Goal: Task Accomplishment & Management: Use online tool/utility

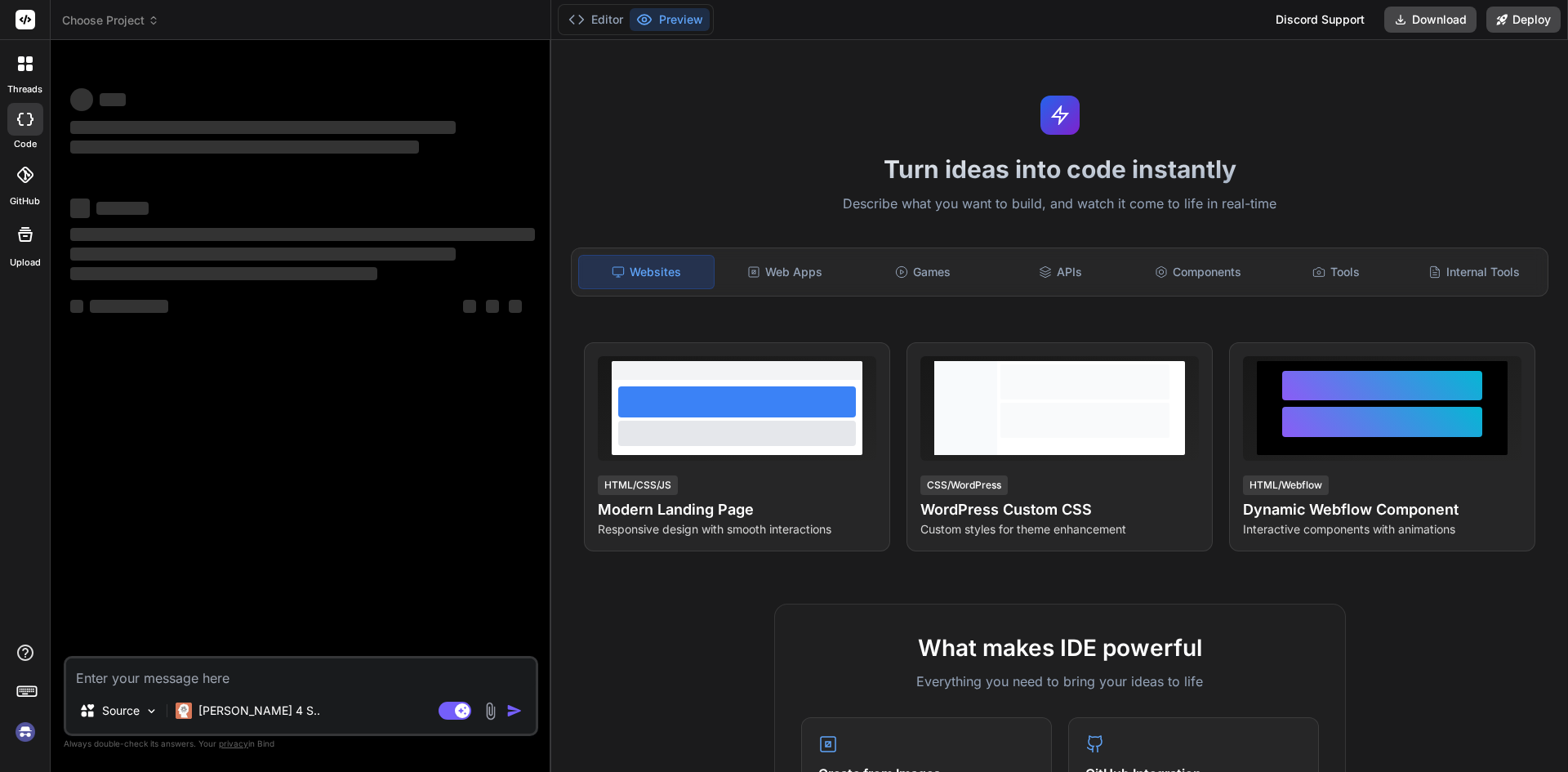
click at [28, 732] on img at bounding box center [25, 731] width 28 height 28
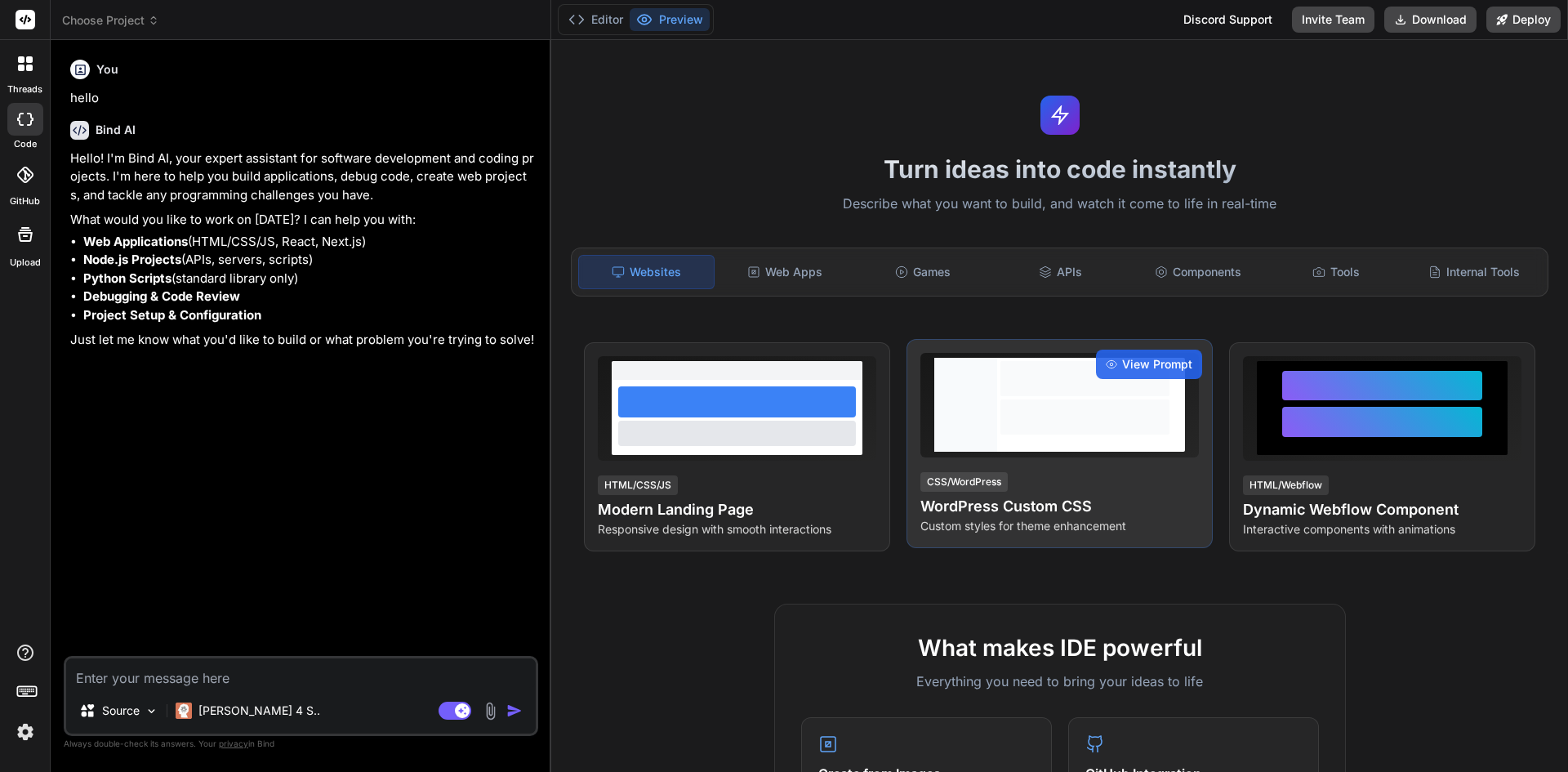
type textarea "x"
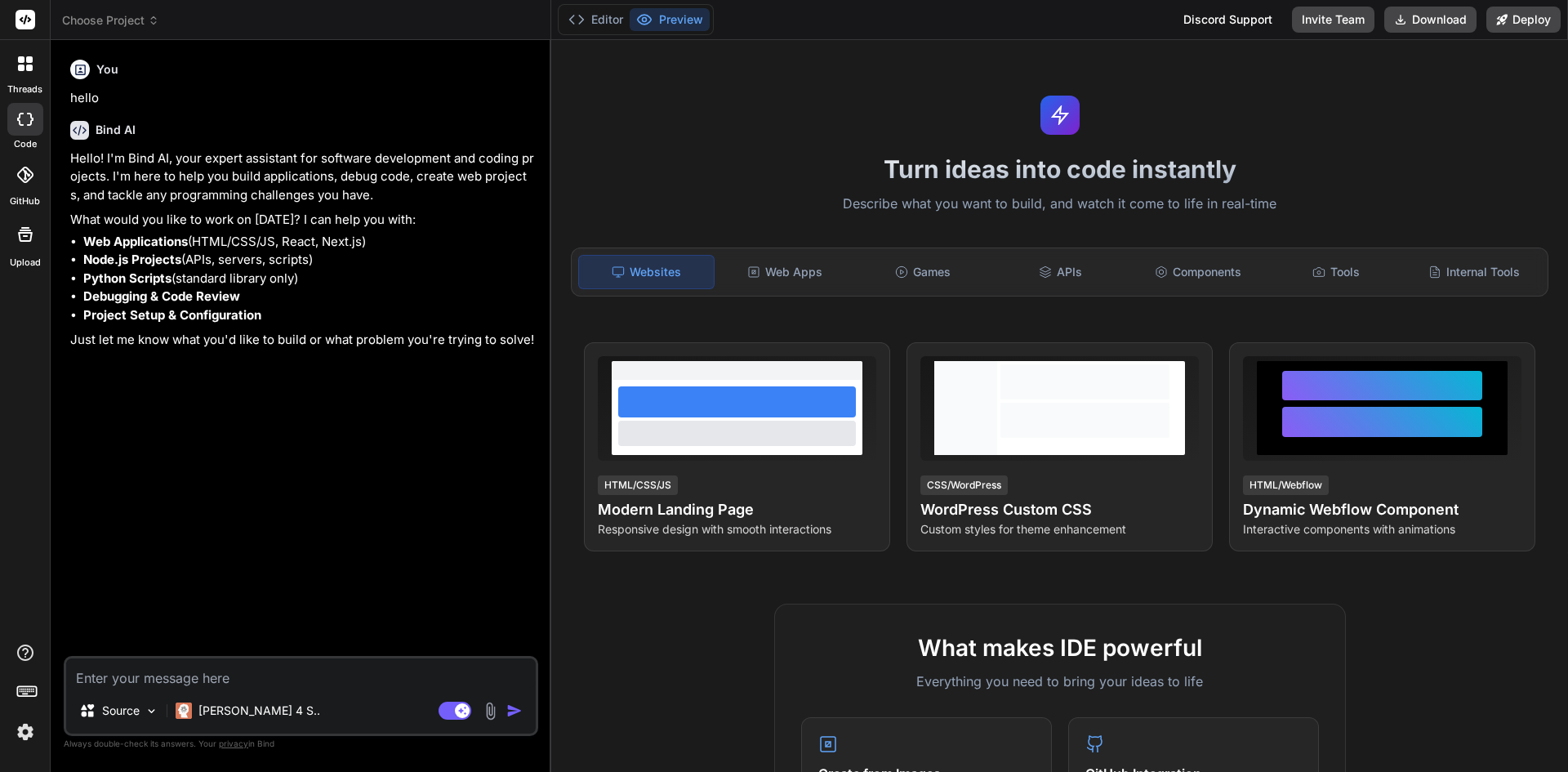
click at [31, 17] on rect at bounding box center [25, 20] width 20 height 20
click at [28, 54] on div at bounding box center [25, 63] width 35 height 35
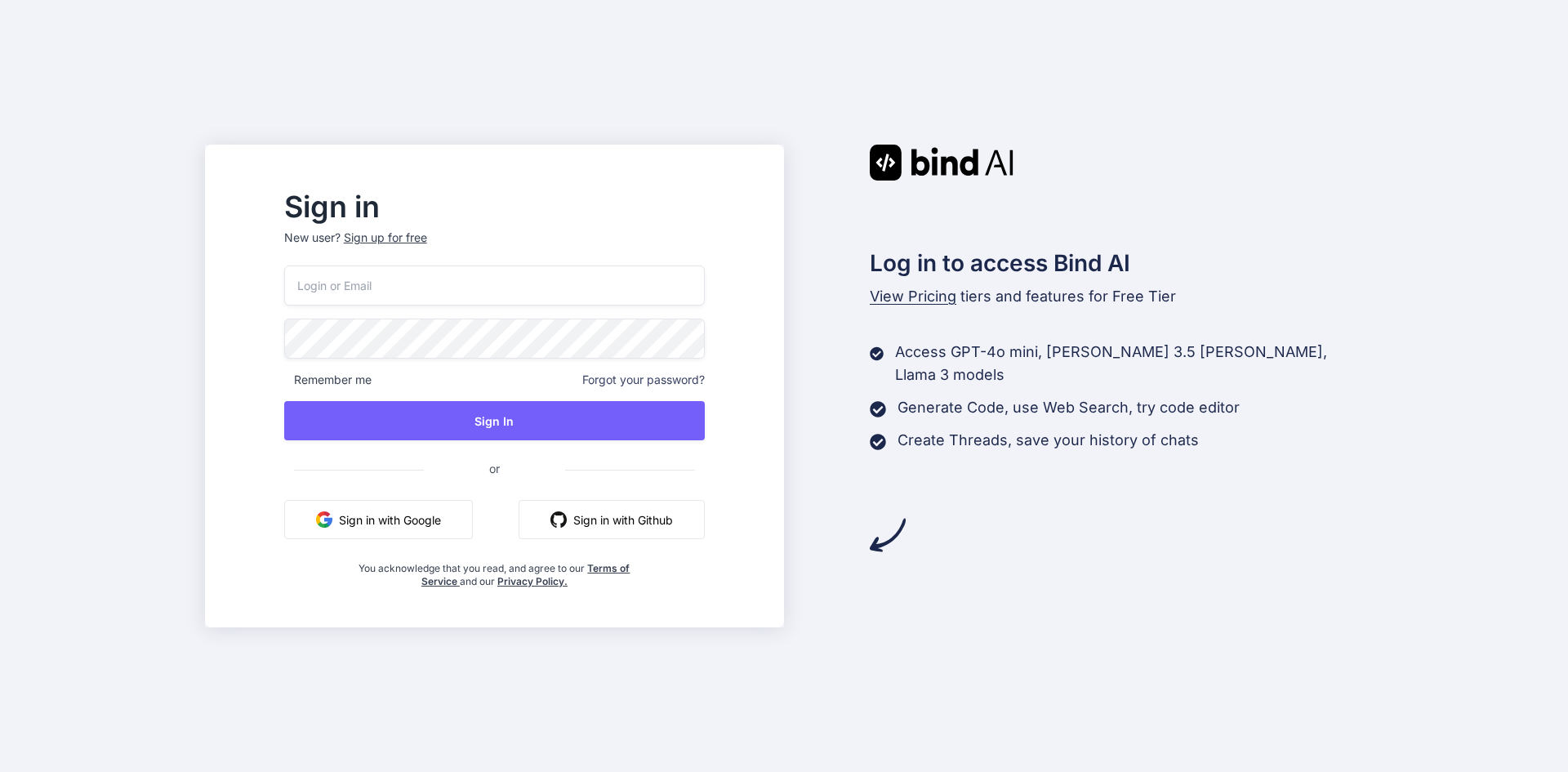
click at [424, 248] on p "New user? Sign up for free" at bounding box center [495, 247] width 421 height 36
click at [436, 282] on input "email" at bounding box center [495, 285] width 421 height 40
paste input "lazadaprocreatebrushthailand-1@berrymail.cc"
type input "lazadaprocreatebrushthailand-1@berrymail.cc"
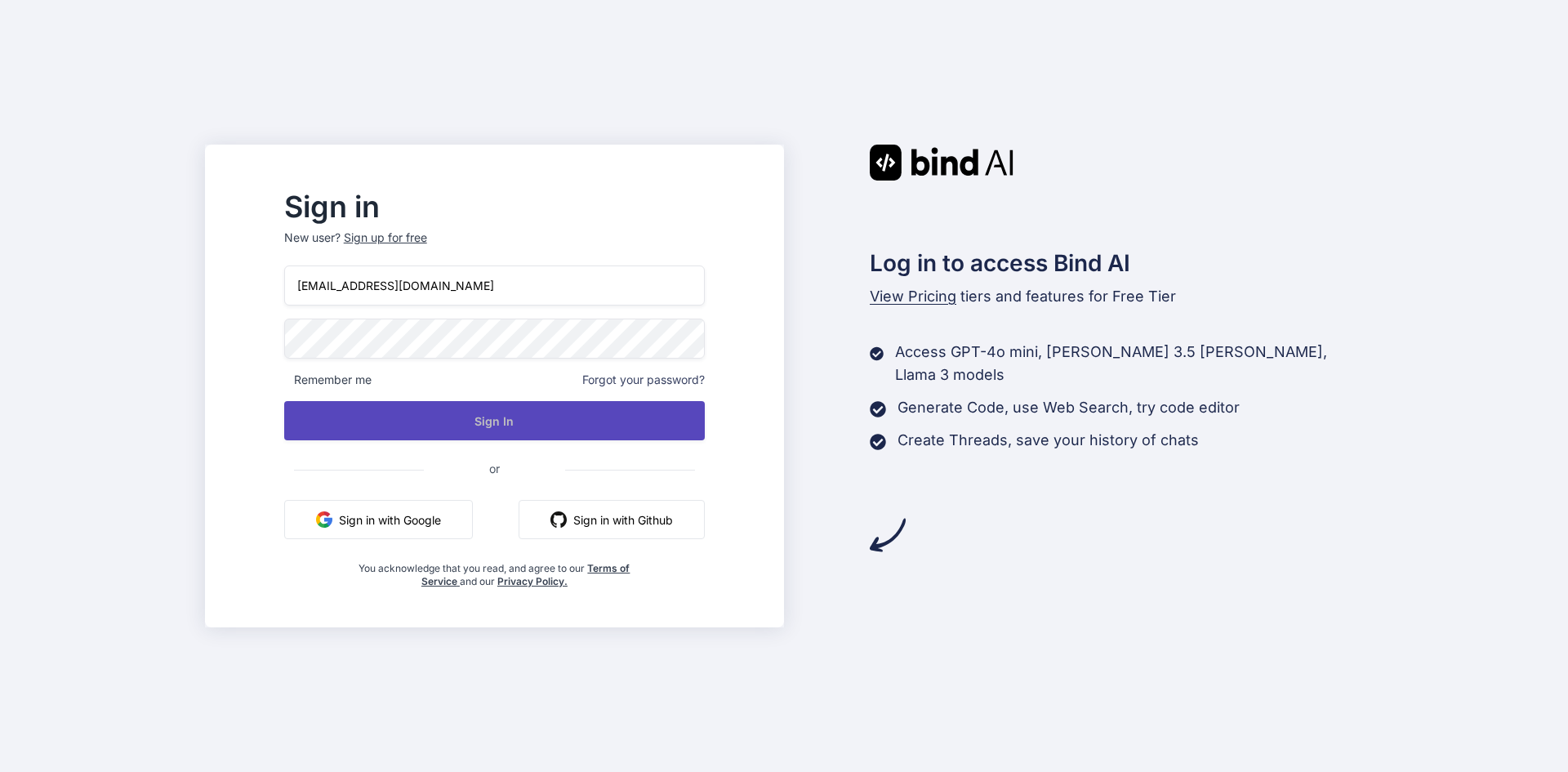
click at [539, 412] on button "Sign In" at bounding box center [495, 421] width 421 height 39
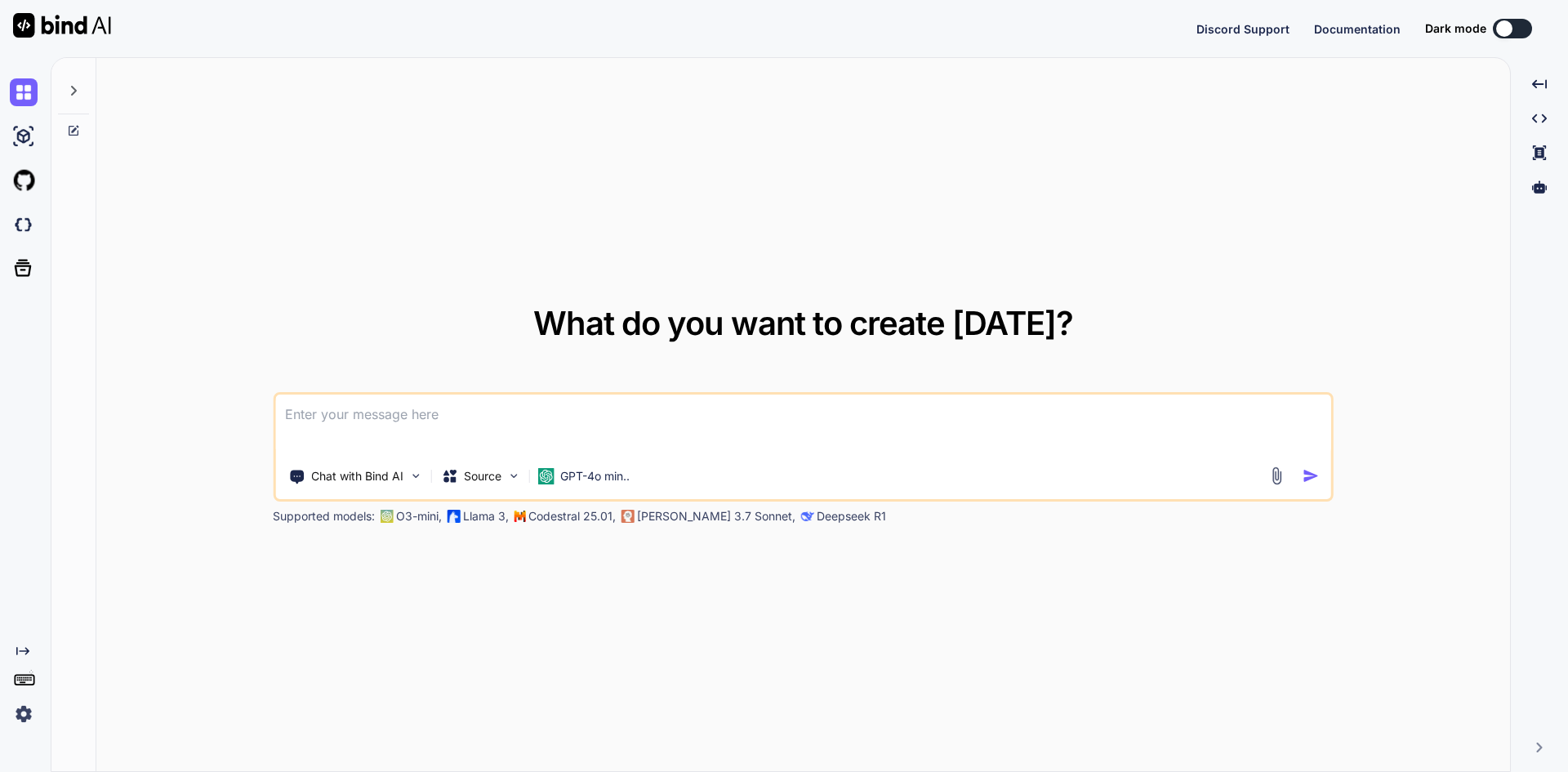
click at [461, 430] on textarea at bounding box center [803, 425] width 1056 height 60
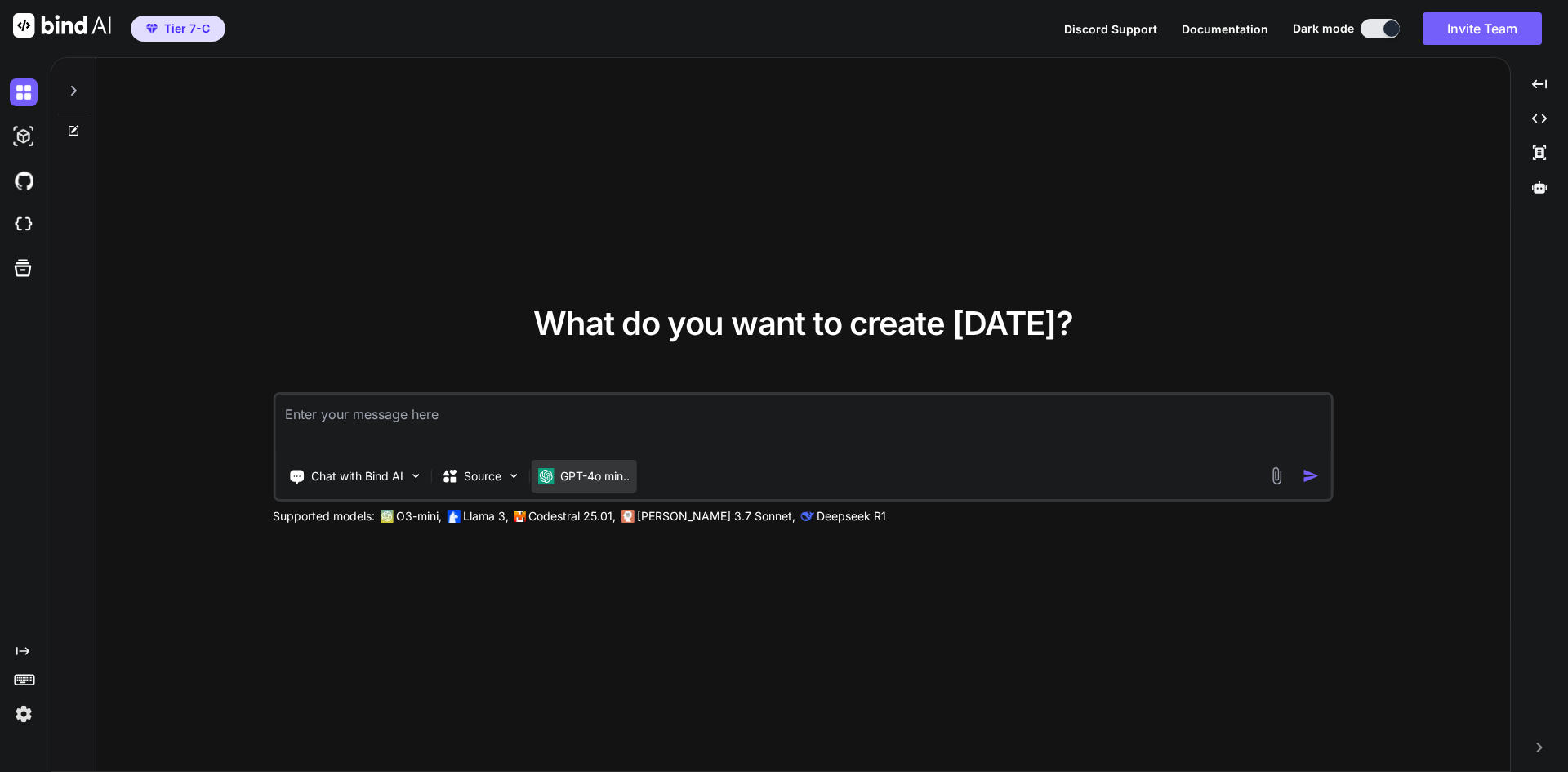
click at [621, 474] on p "GPT-4o min.." at bounding box center [595, 476] width 69 height 16
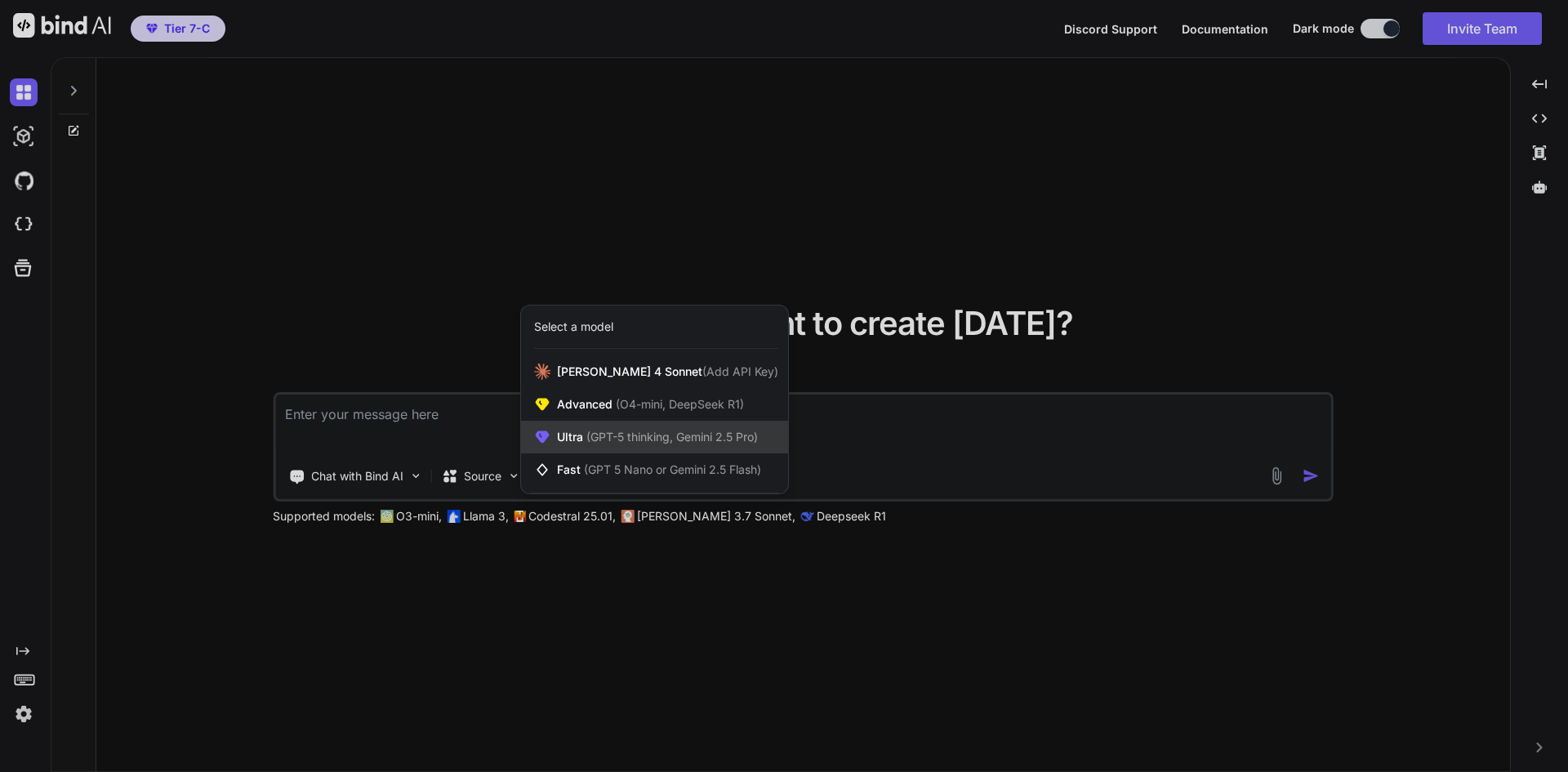
click at [623, 430] on span "(GPT-5 thinking, Gemini 2.5 Pro)" at bounding box center [670, 437] width 175 height 14
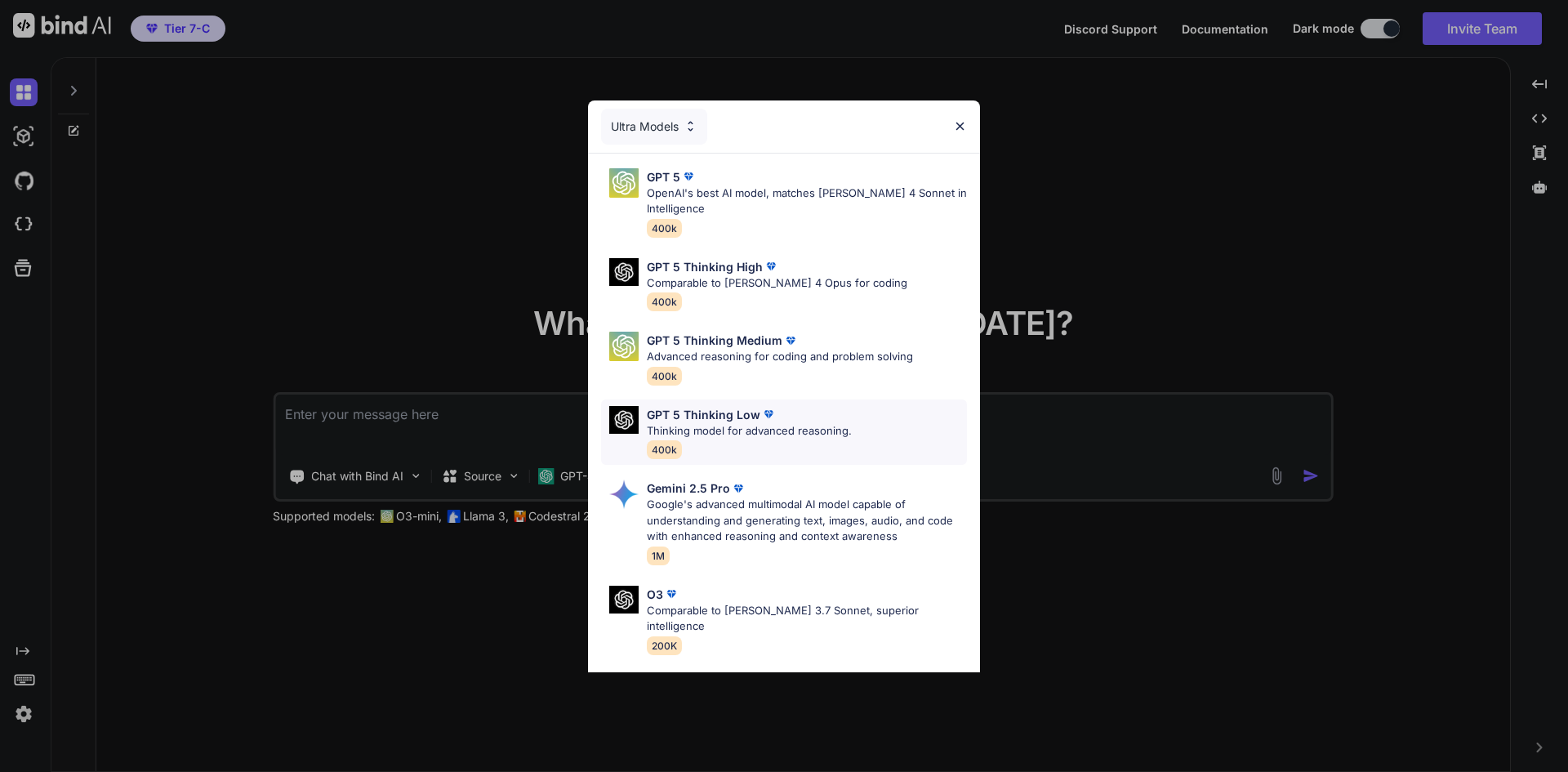
click at [768, 418] on img at bounding box center [768, 414] width 16 height 16
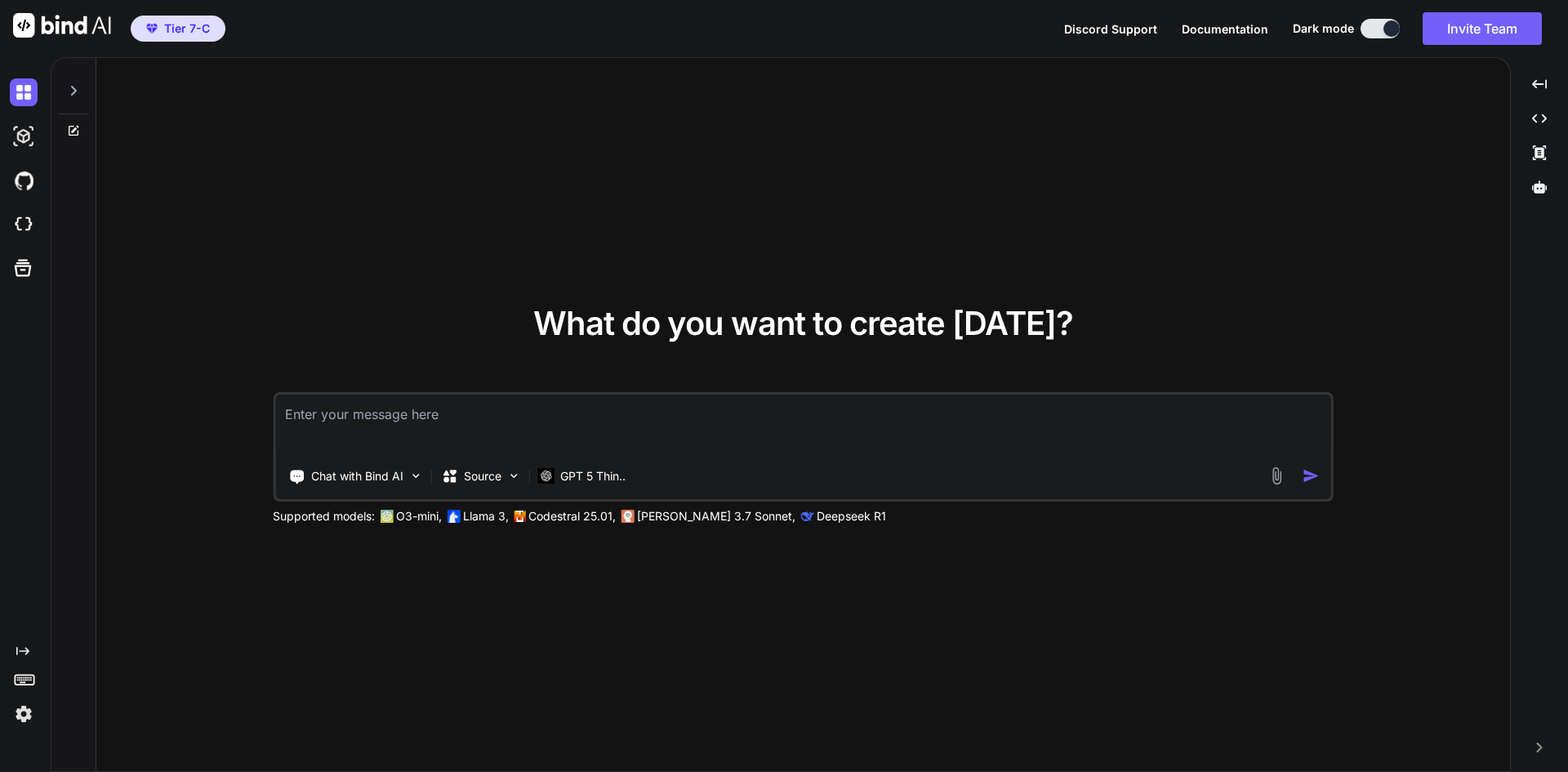
click at [673, 414] on textarea at bounding box center [803, 425] width 1056 height 60
click at [606, 472] on p "GPT 5 Thin.." at bounding box center [593, 476] width 66 height 16
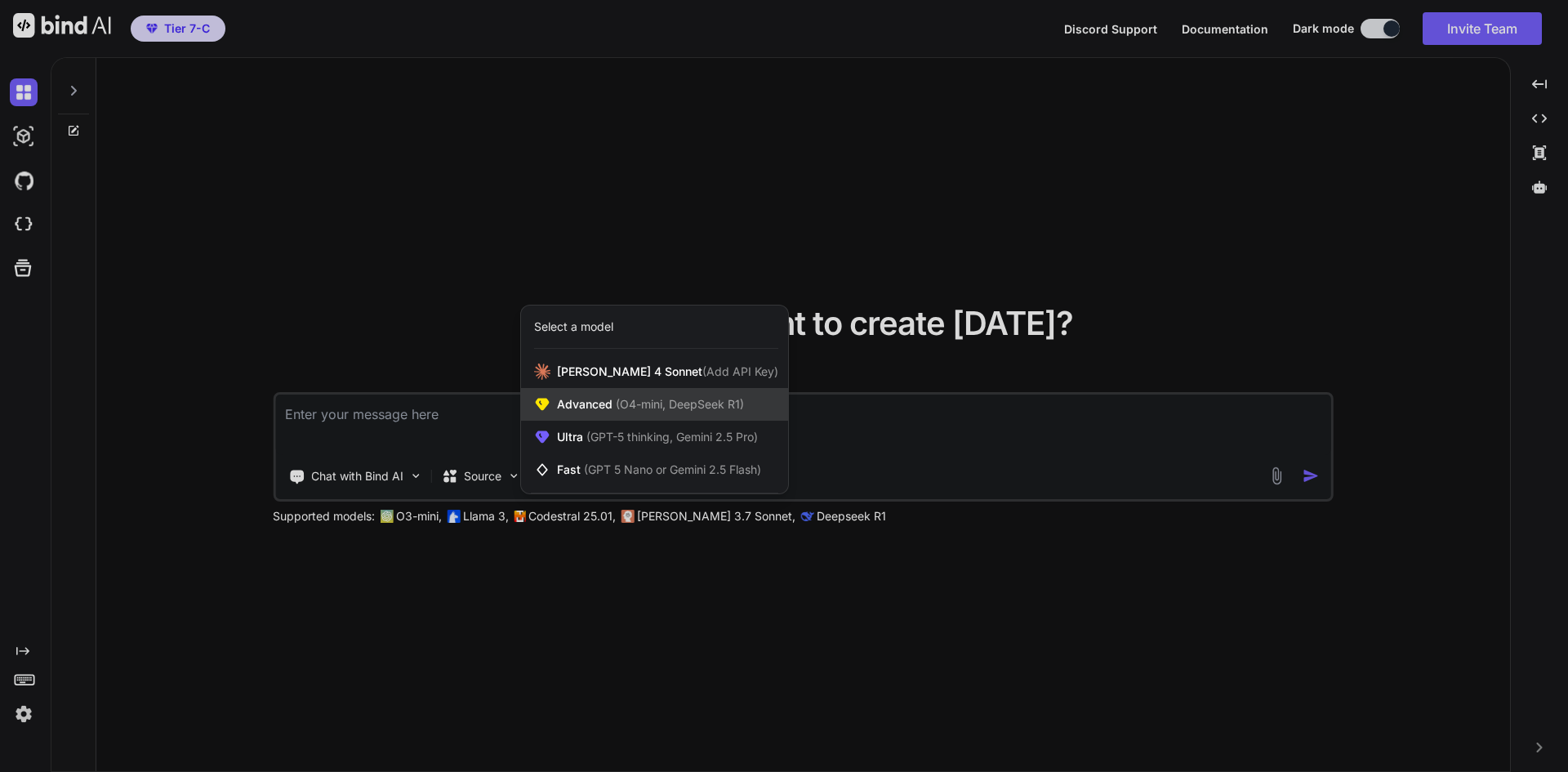
click at [684, 393] on div "Advanced (O4-mini, DeepSeek R1)" at bounding box center [654, 404] width 267 height 33
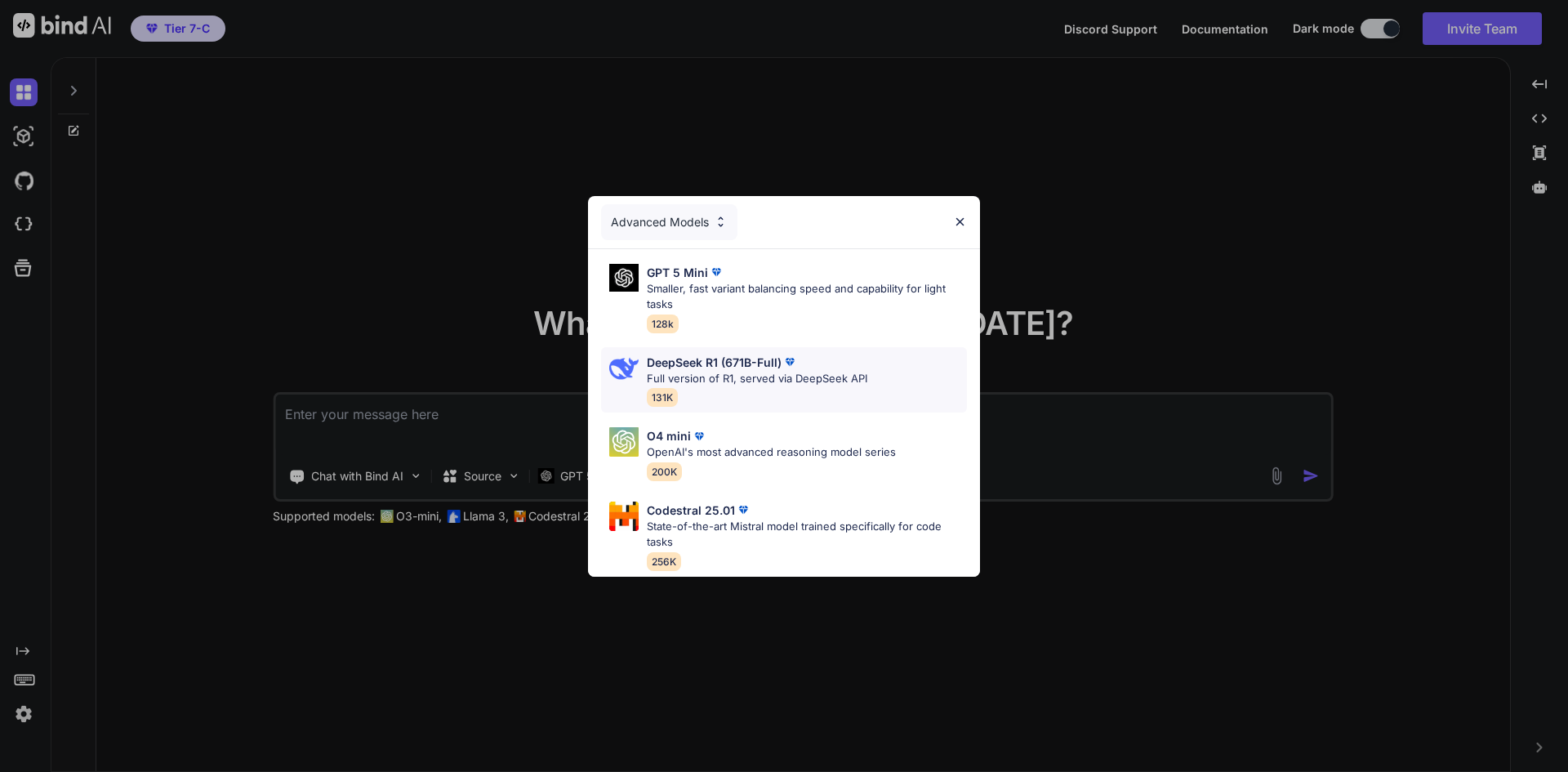
click at [761, 363] on p "DeepSeek R1 (671B-Full)" at bounding box center [714, 362] width 135 height 17
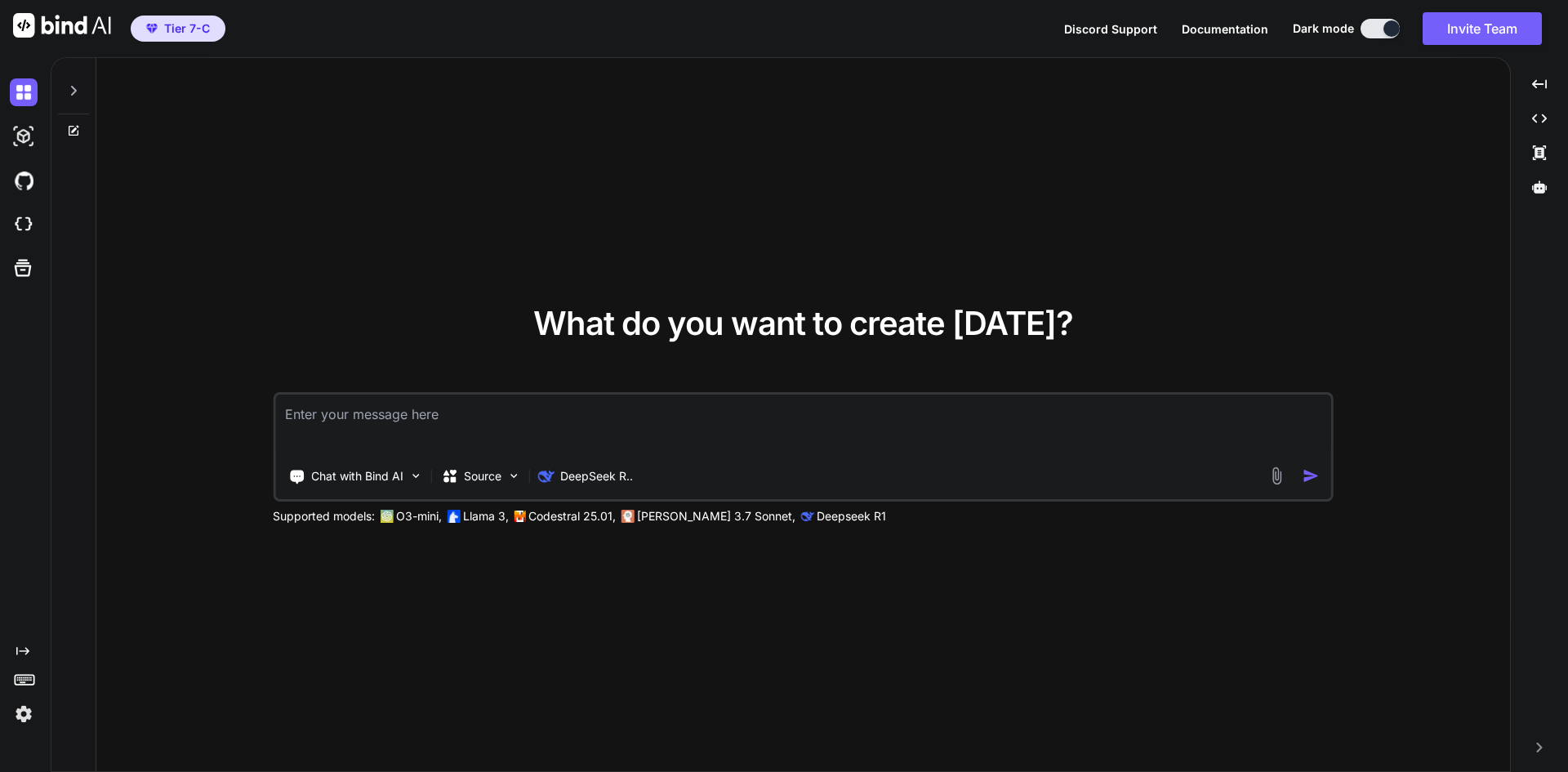
click at [31, 709] on img at bounding box center [23, 713] width 28 height 28
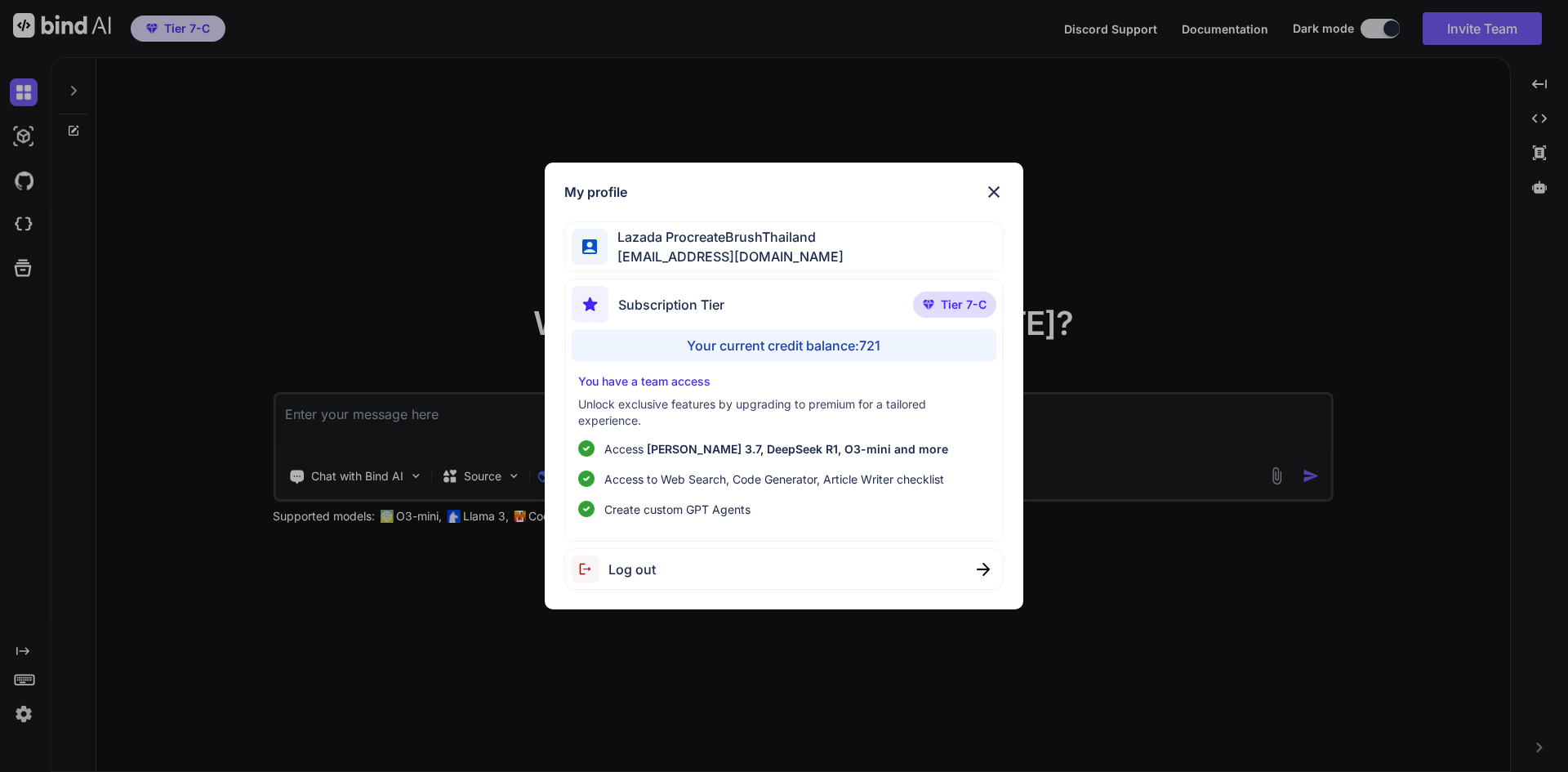
click at [997, 186] on img at bounding box center [994, 192] width 20 height 20
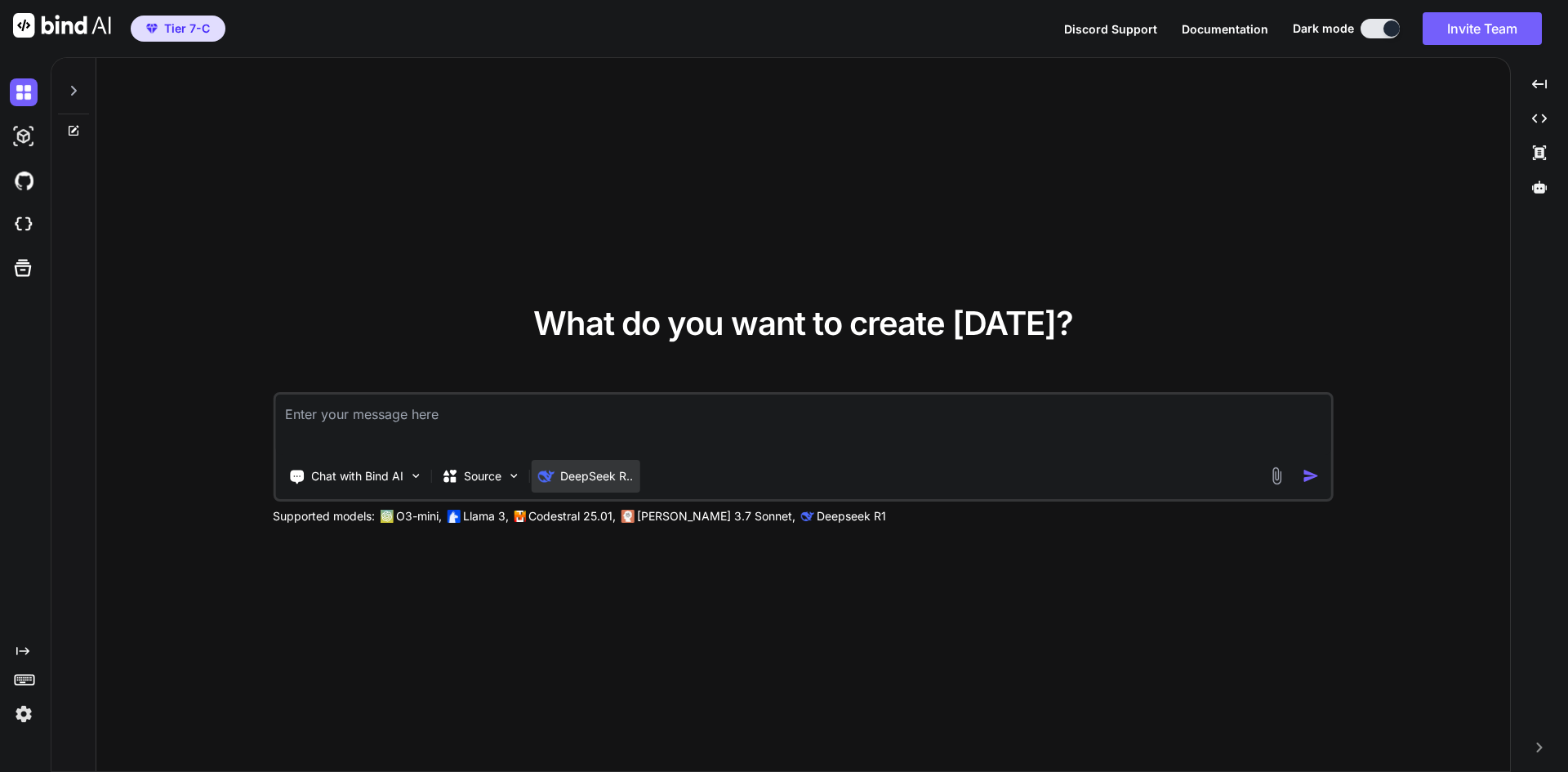
click at [590, 474] on p "DeepSeek R.." at bounding box center [597, 476] width 73 height 16
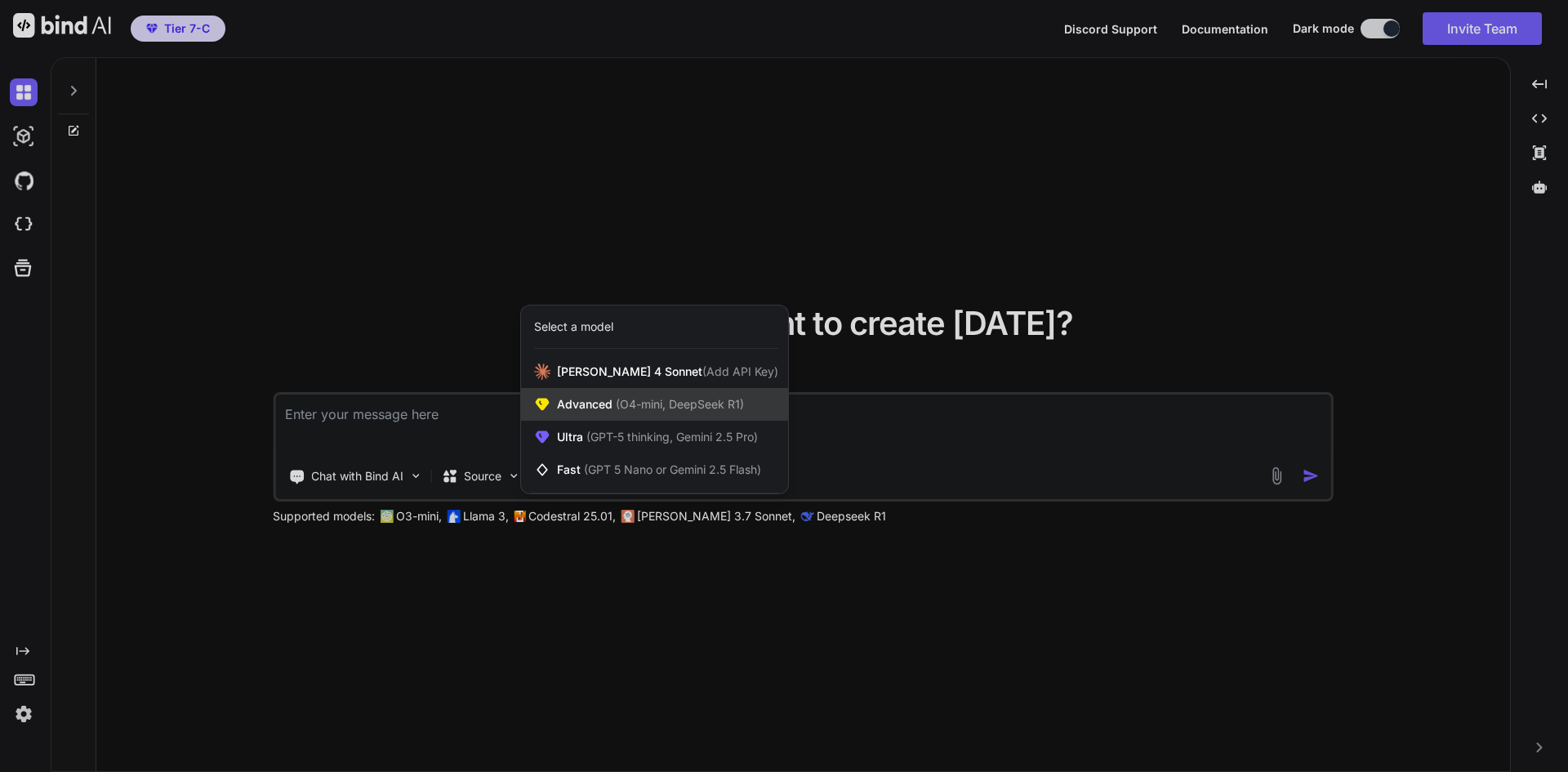
click at [681, 392] on div "Advanced (O4-mini, DeepSeek R1)" at bounding box center [654, 404] width 267 height 33
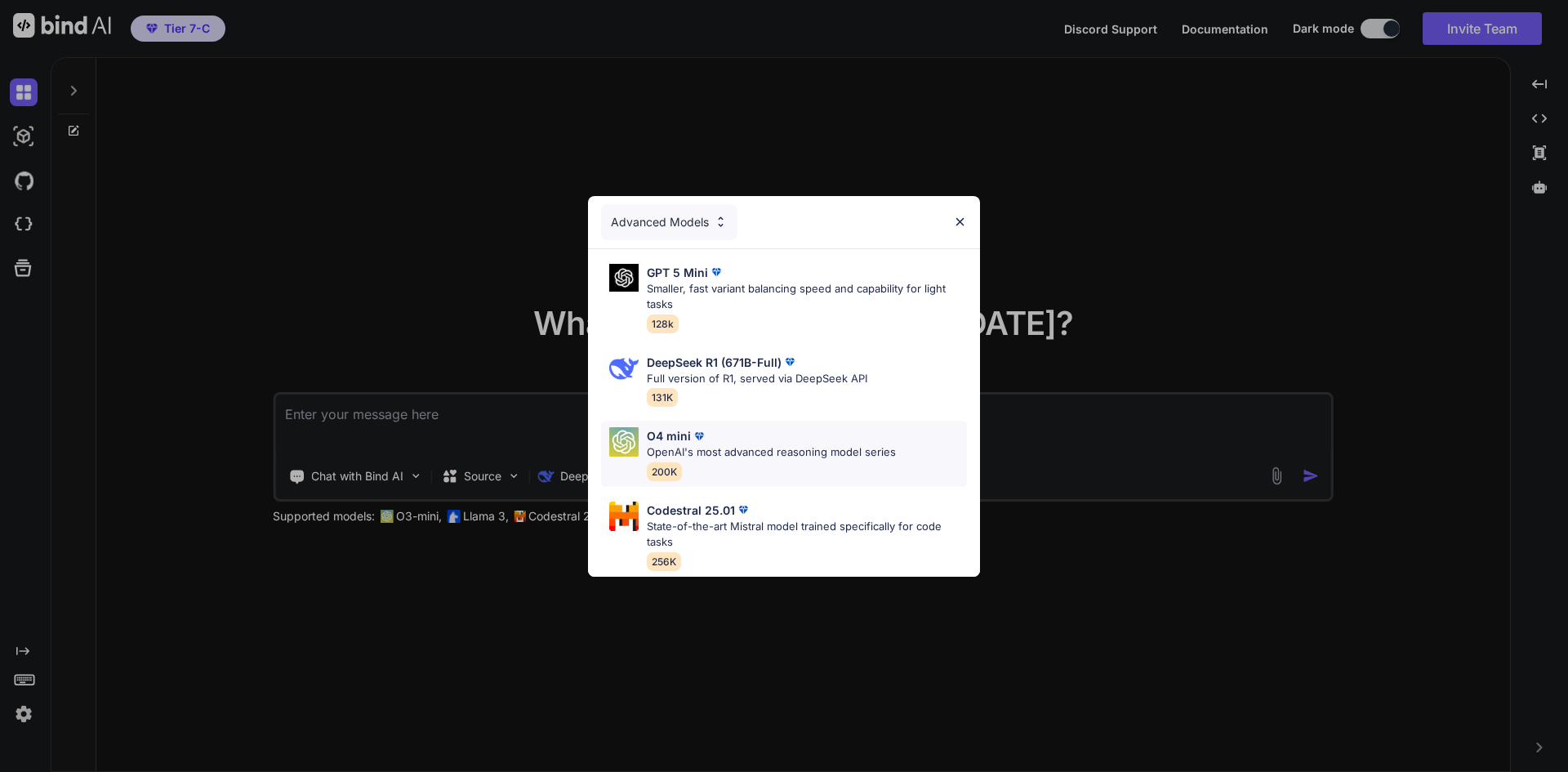
click at [701, 453] on p "OpenAI's most advanced reasoning model series" at bounding box center [771, 452] width 249 height 16
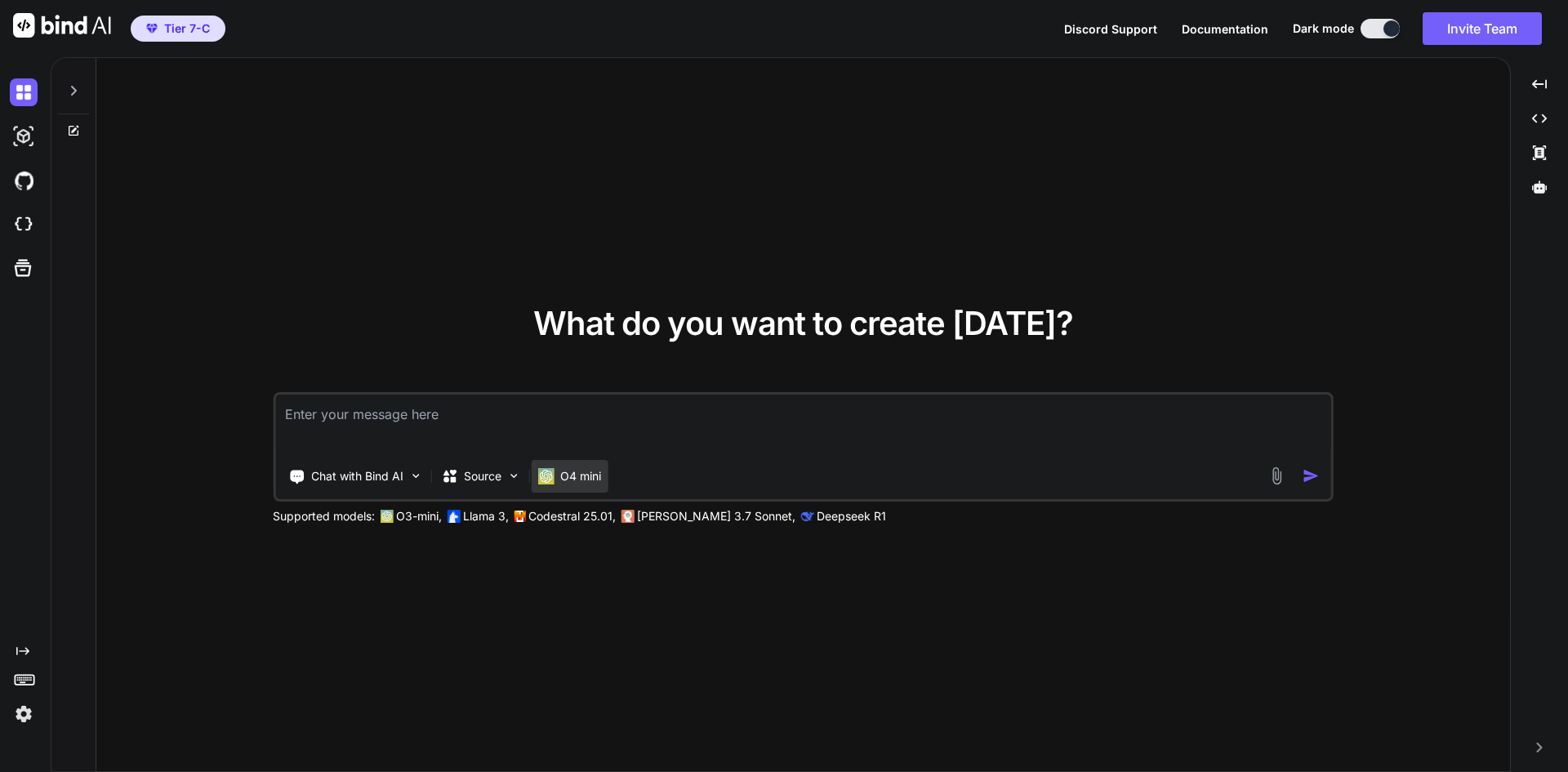
click at [572, 484] on div "O4 mini" at bounding box center [569, 476] width 76 height 33
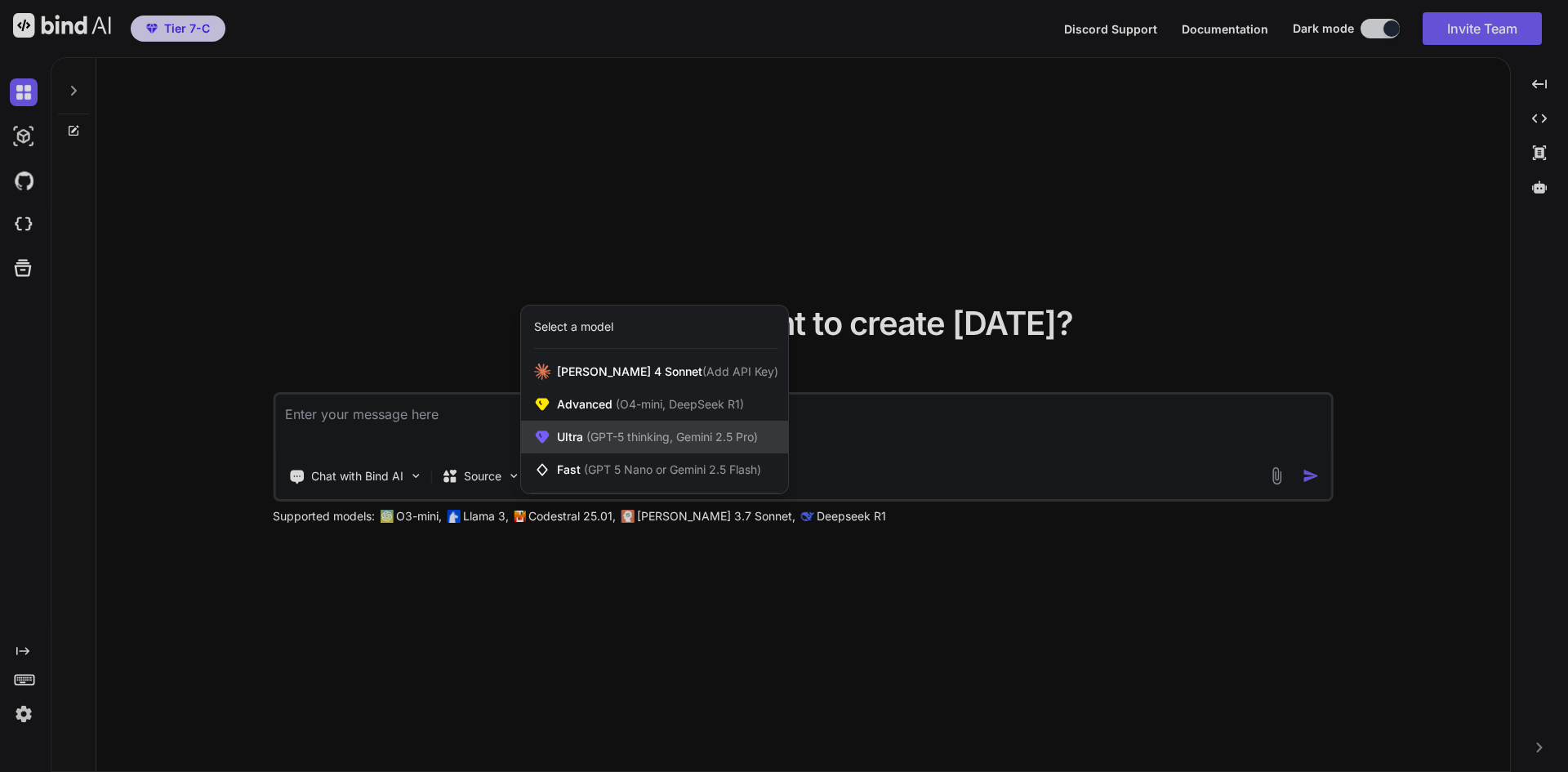
click at [650, 443] on span "Ultra (GPT-5 thinking, Gemini 2.5 Pro)" at bounding box center [657, 437] width 201 height 16
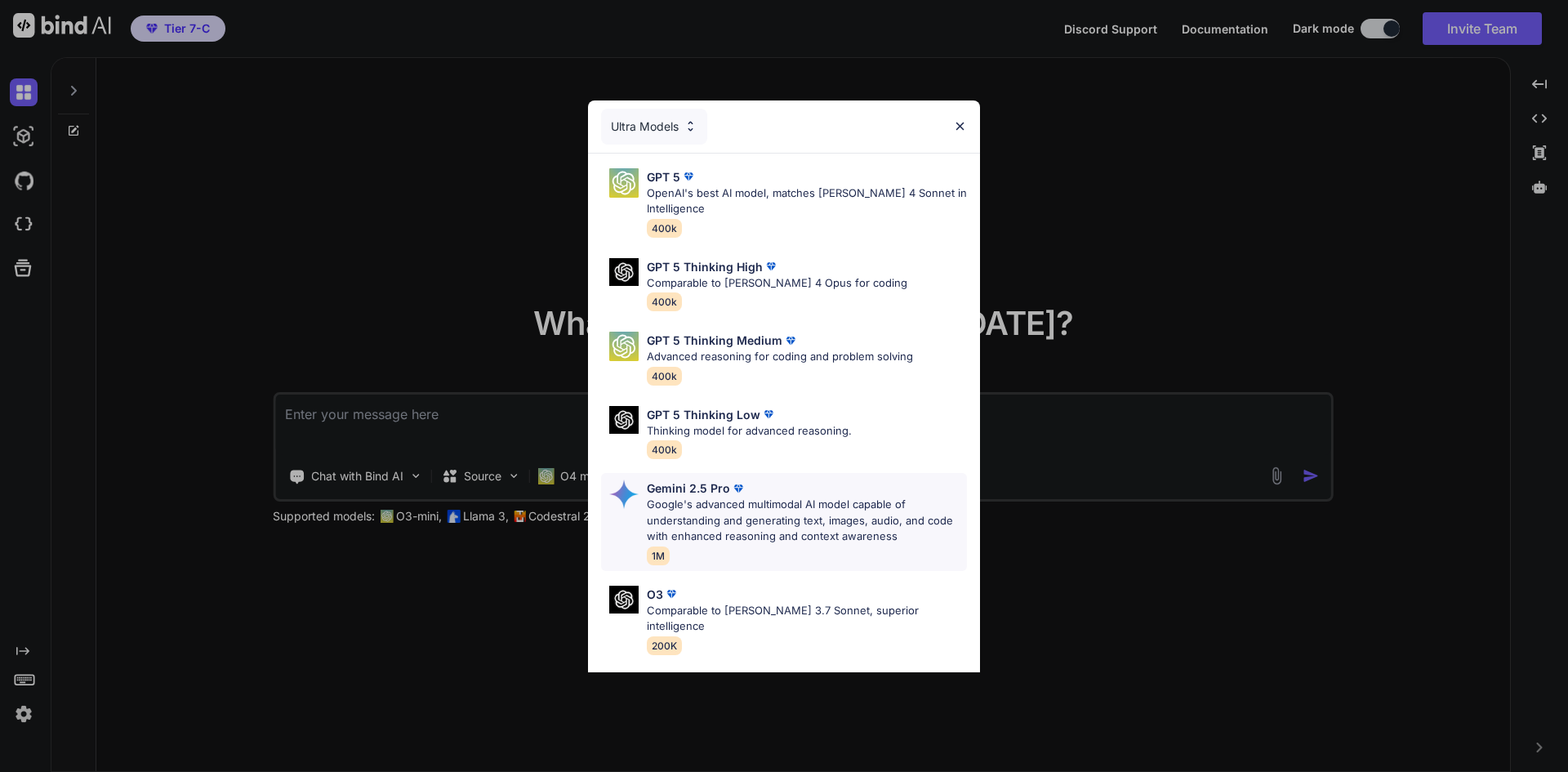
click at [697, 485] on p "Gemini 2.5 Pro" at bounding box center [688, 488] width 83 height 17
type textarea "x"
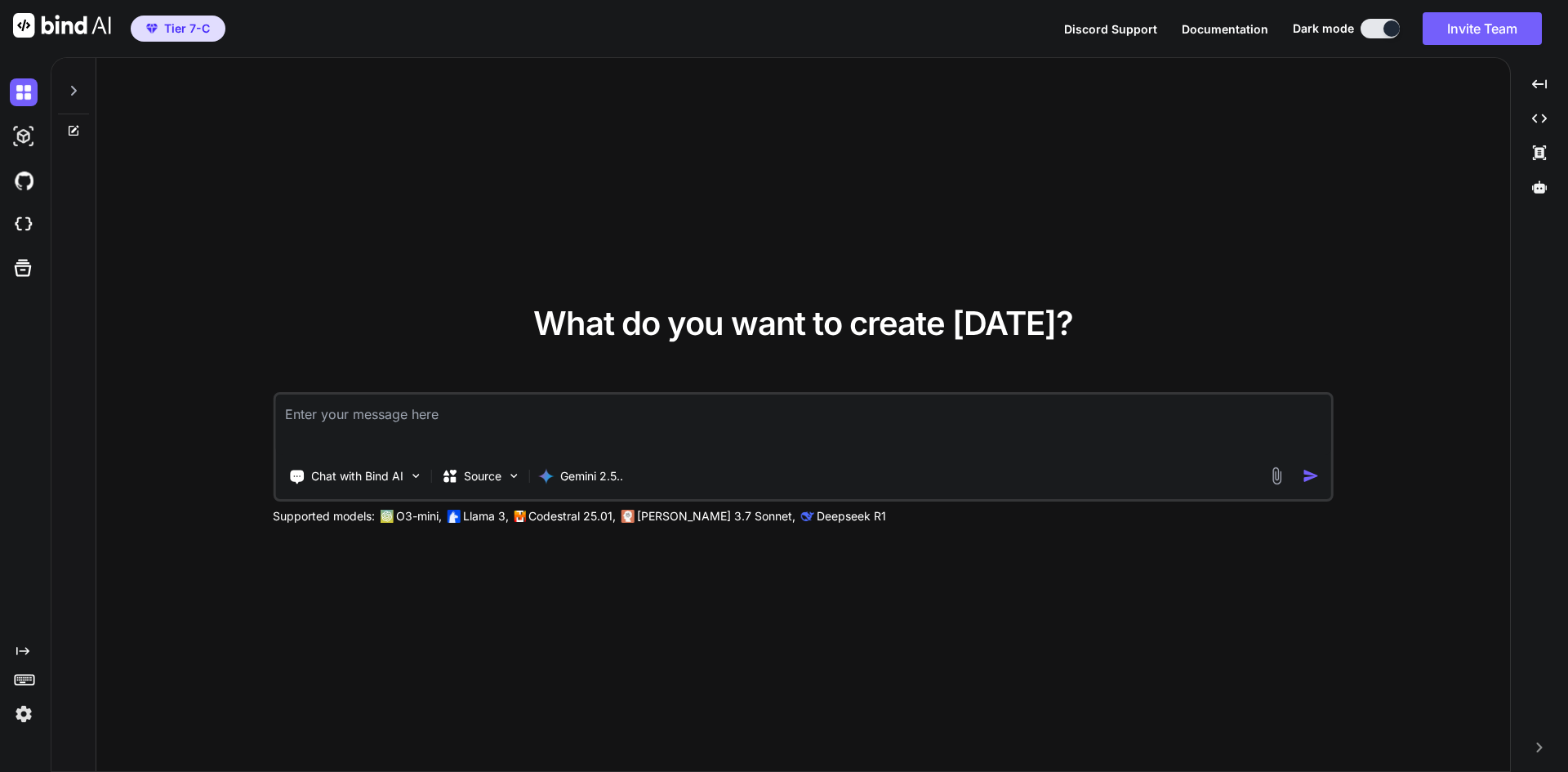
click at [558, 442] on textarea at bounding box center [803, 425] width 1056 height 60
type textarea "1"
type textarea "x"
type textarea "10"
type textarea "x"
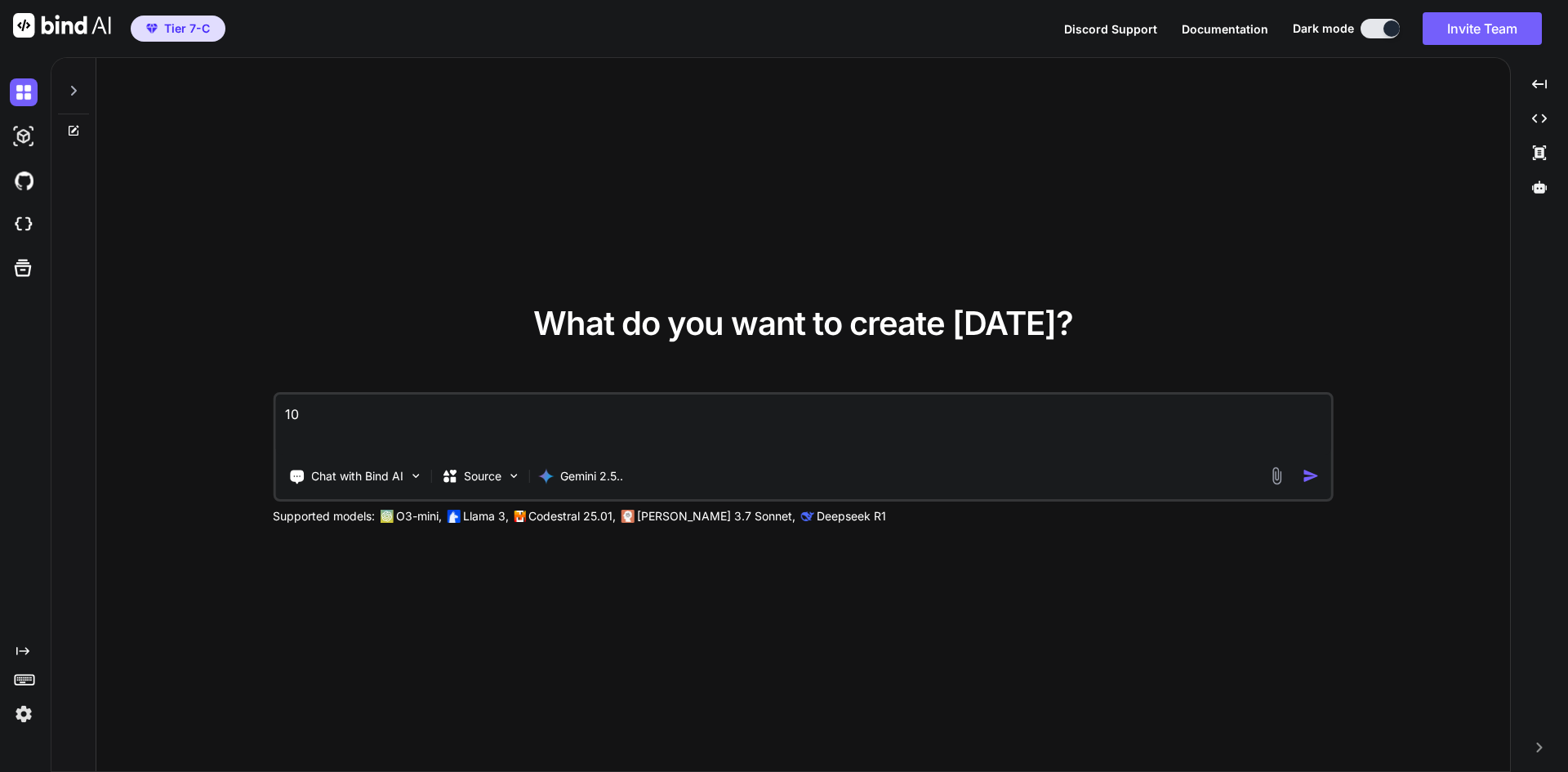
type textarea "100"
type textarea "x"
type textarea "1000"
type textarea "x"
type textarea "1000"
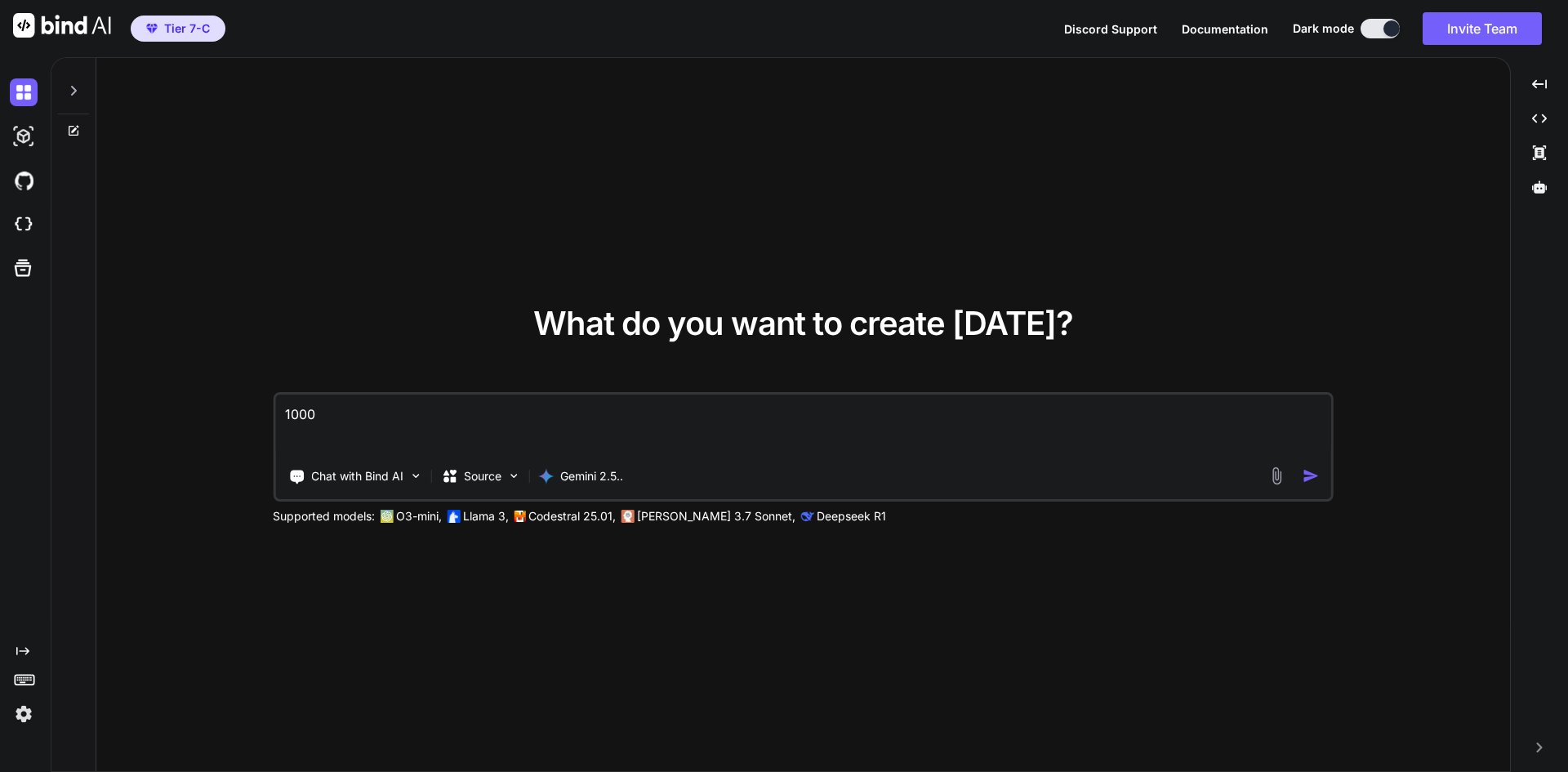
type textarea "x"
type textarea "1000 v"
type textarea "x"
type textarea "1000 vo"
type textarea "x"
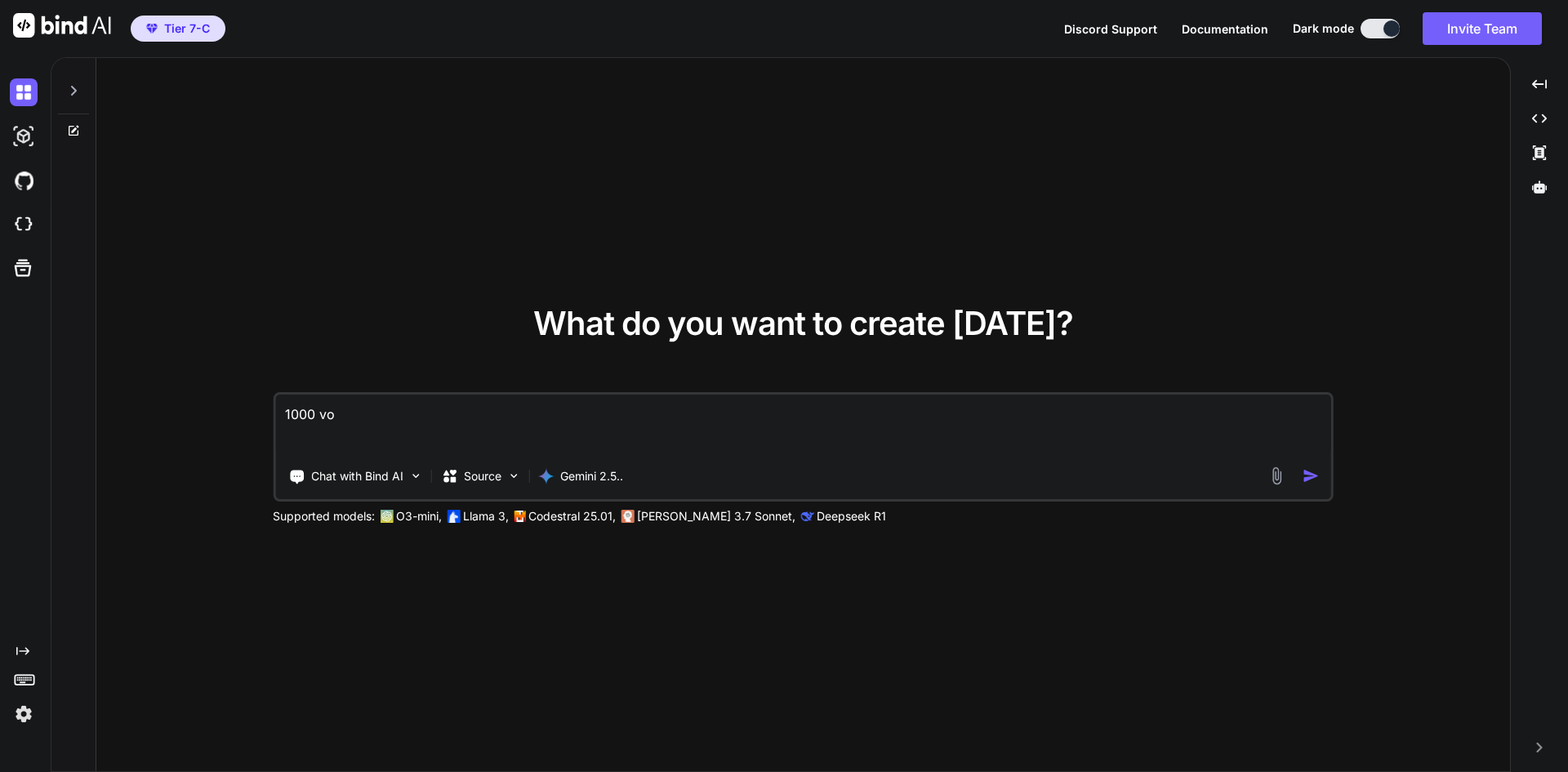
type textarea "1000 voc"
type textarea "x"
type textarea "1000 voca"
type textarea "x"
type textarea "1000 vocab"
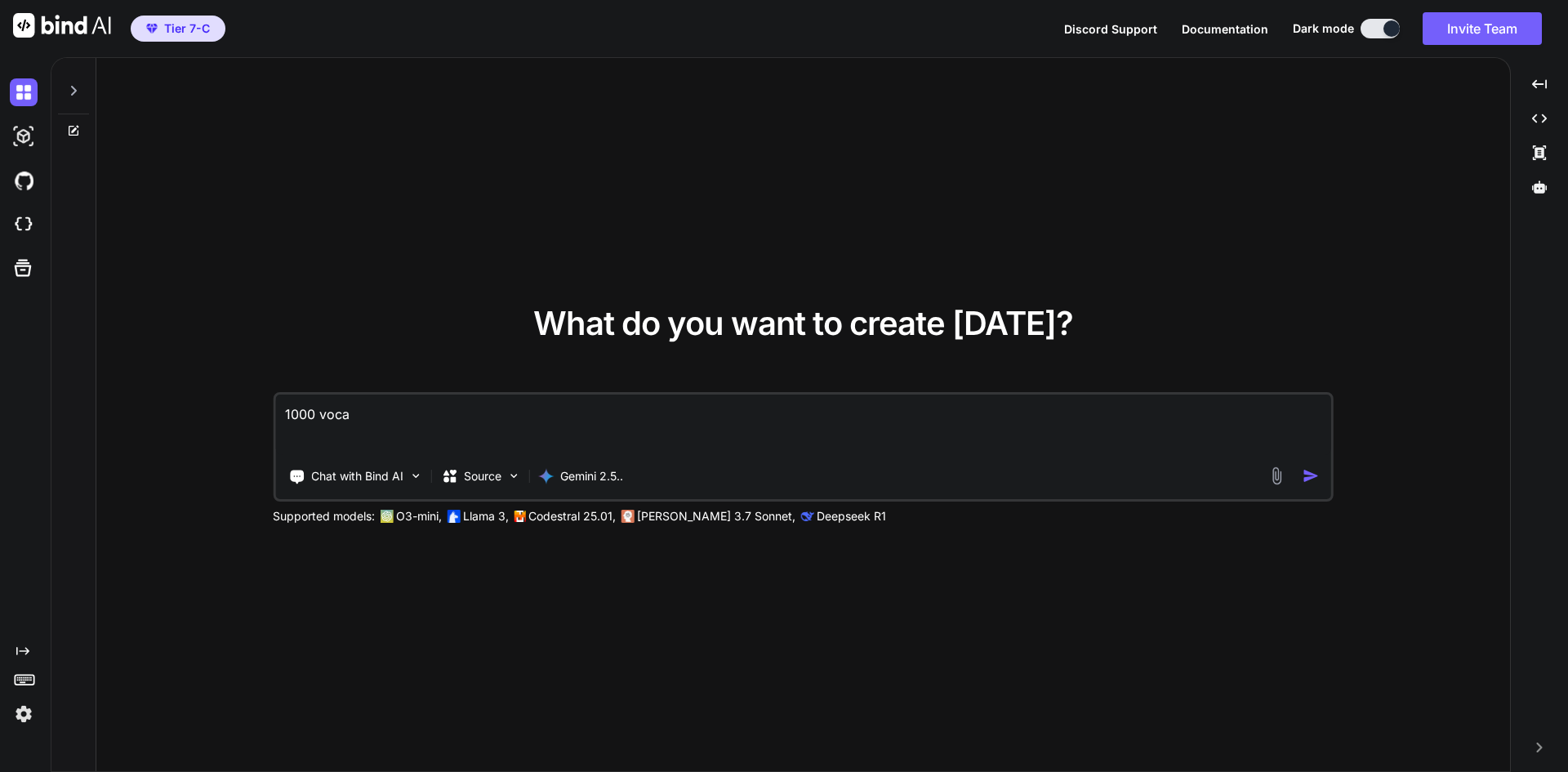
type textarea "x"
type textarea "1000 vocabu"
type textarea "x"
type textarea "1000 vocabul"
type textarea "x"
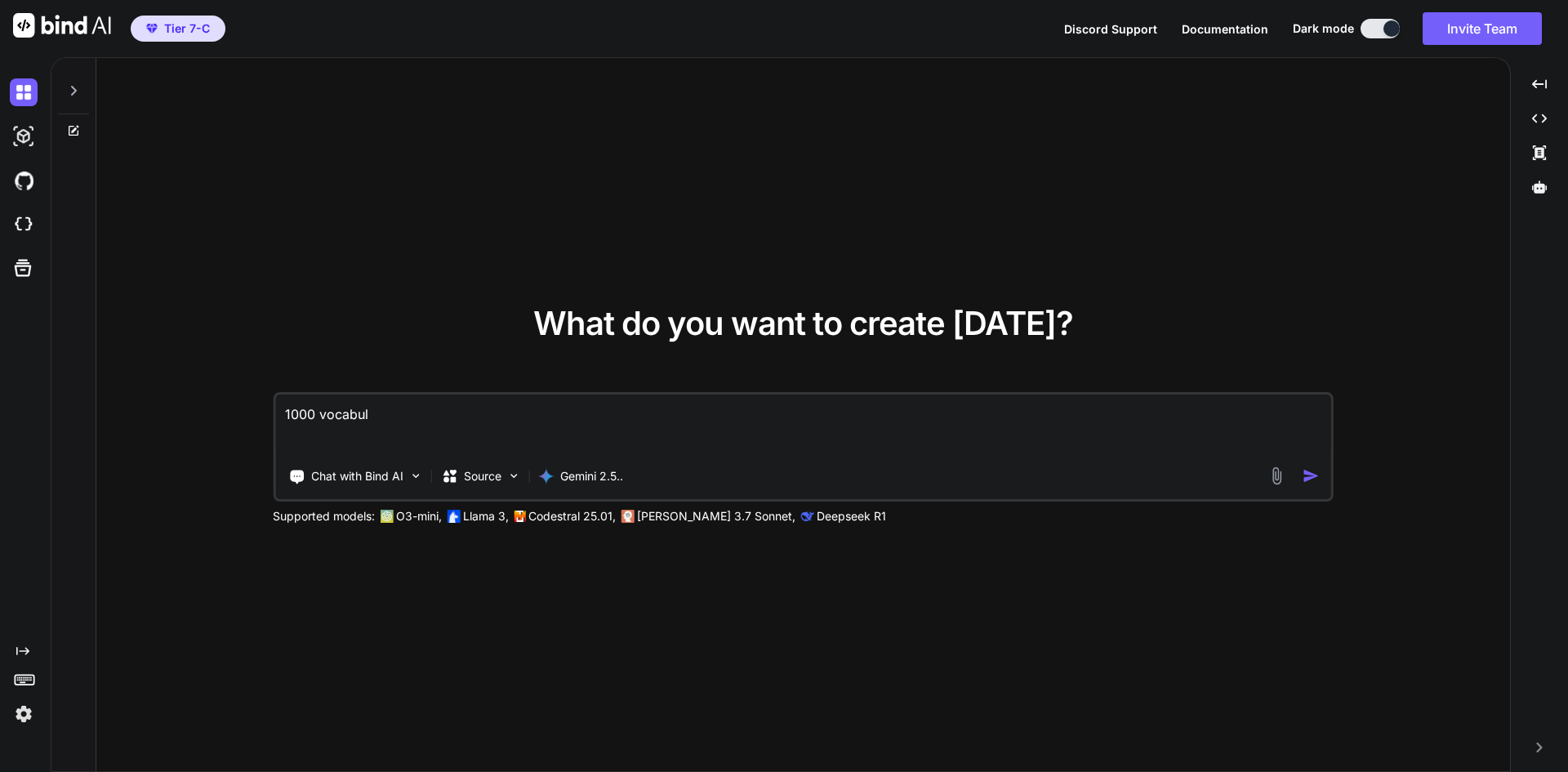
type textarea "1000 vocabula"
type textarea "x"
type textarea "1000 vocabular"
type textarea "x"
type textarea "1000 vocabulary"
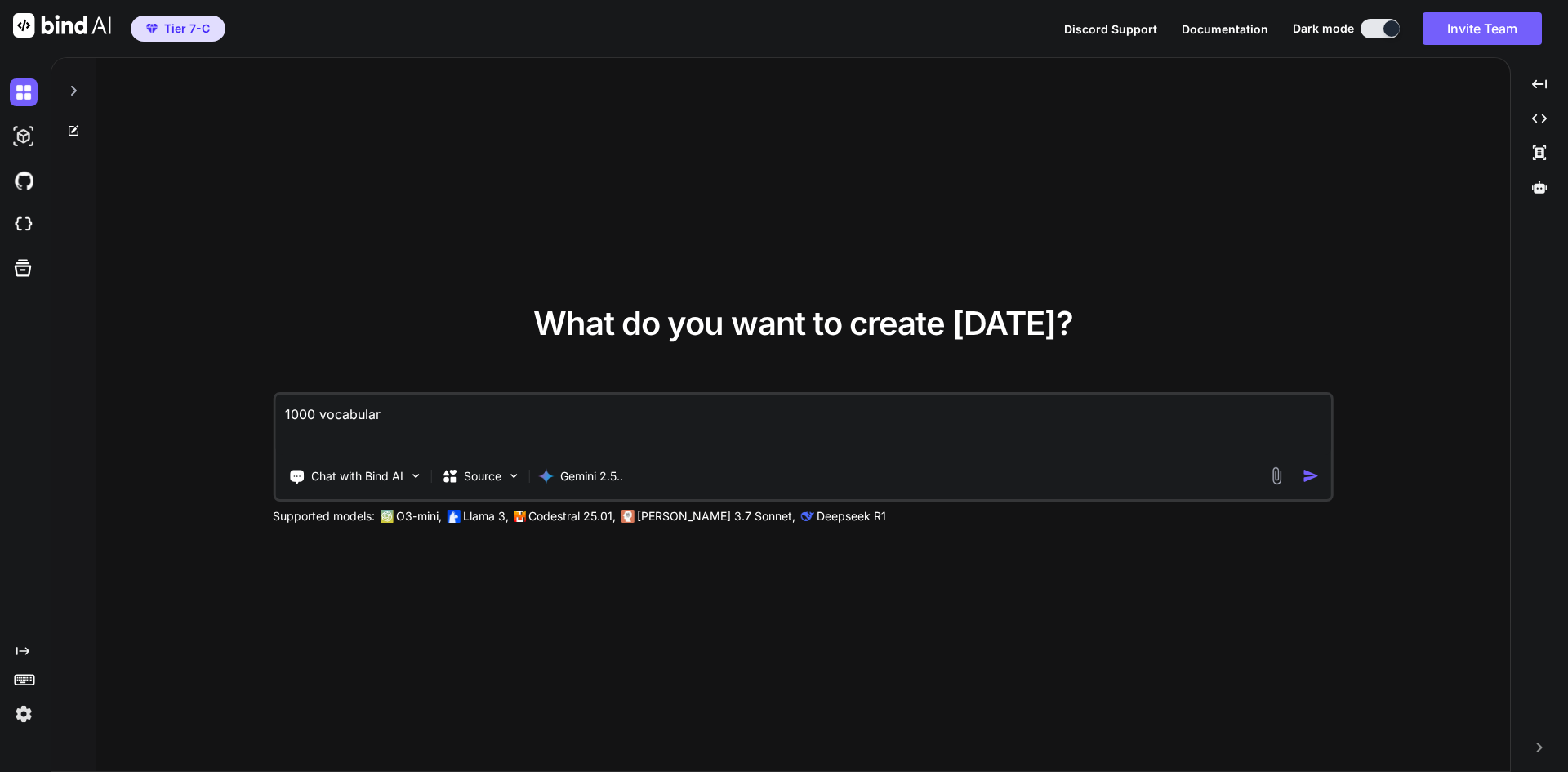
type textarea "x"
type textarea "1000 vocabulary"
type textarea "x"
type textarea "1000 vocabulary c"
type textarea "x"
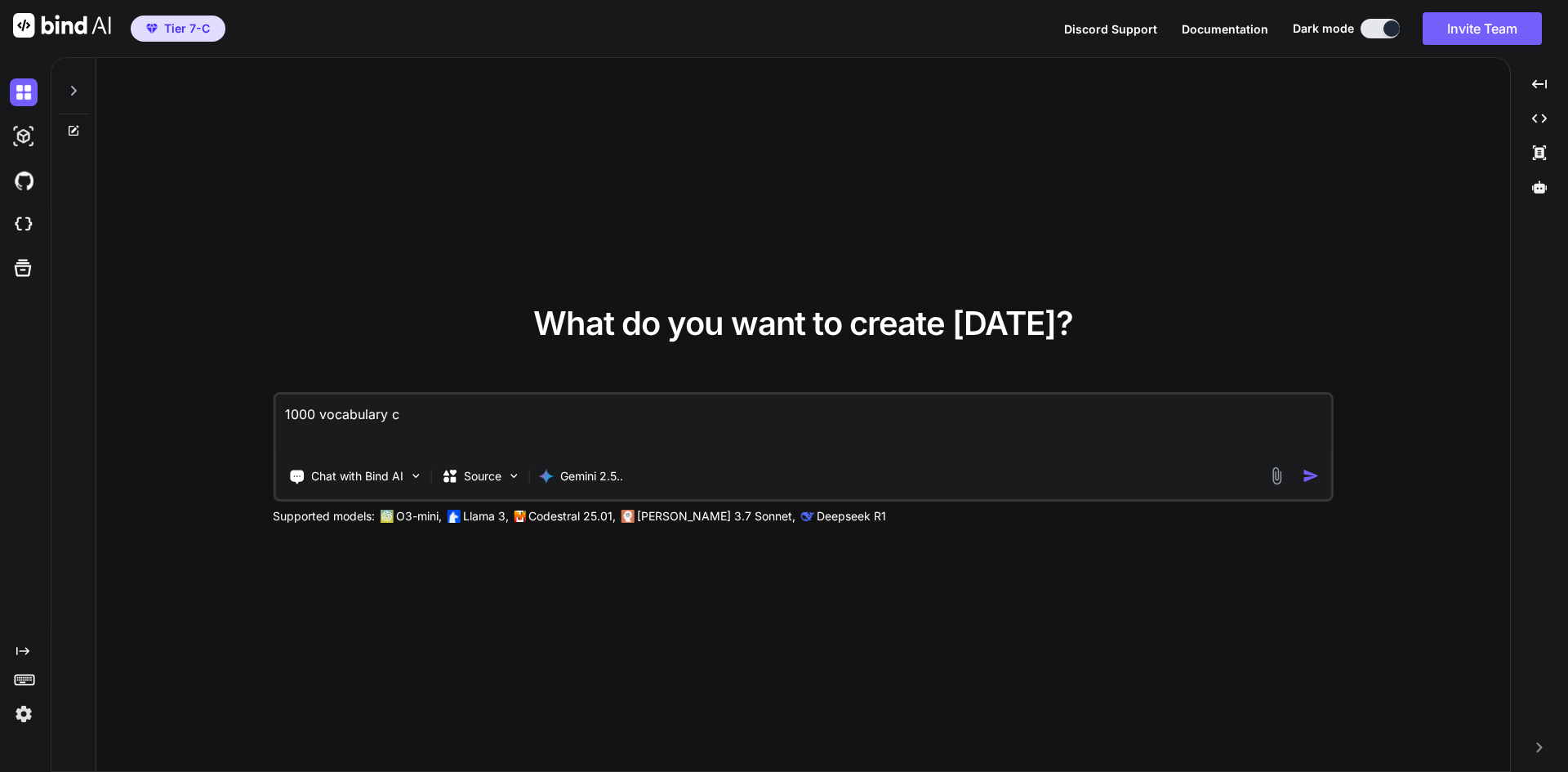
type textarea "1000 vocabulary cx"
type textarea "x"
type textarea "1000 vocabulary cx]"
type textarea "x"
type textarea "1000 vocabulary cx]"
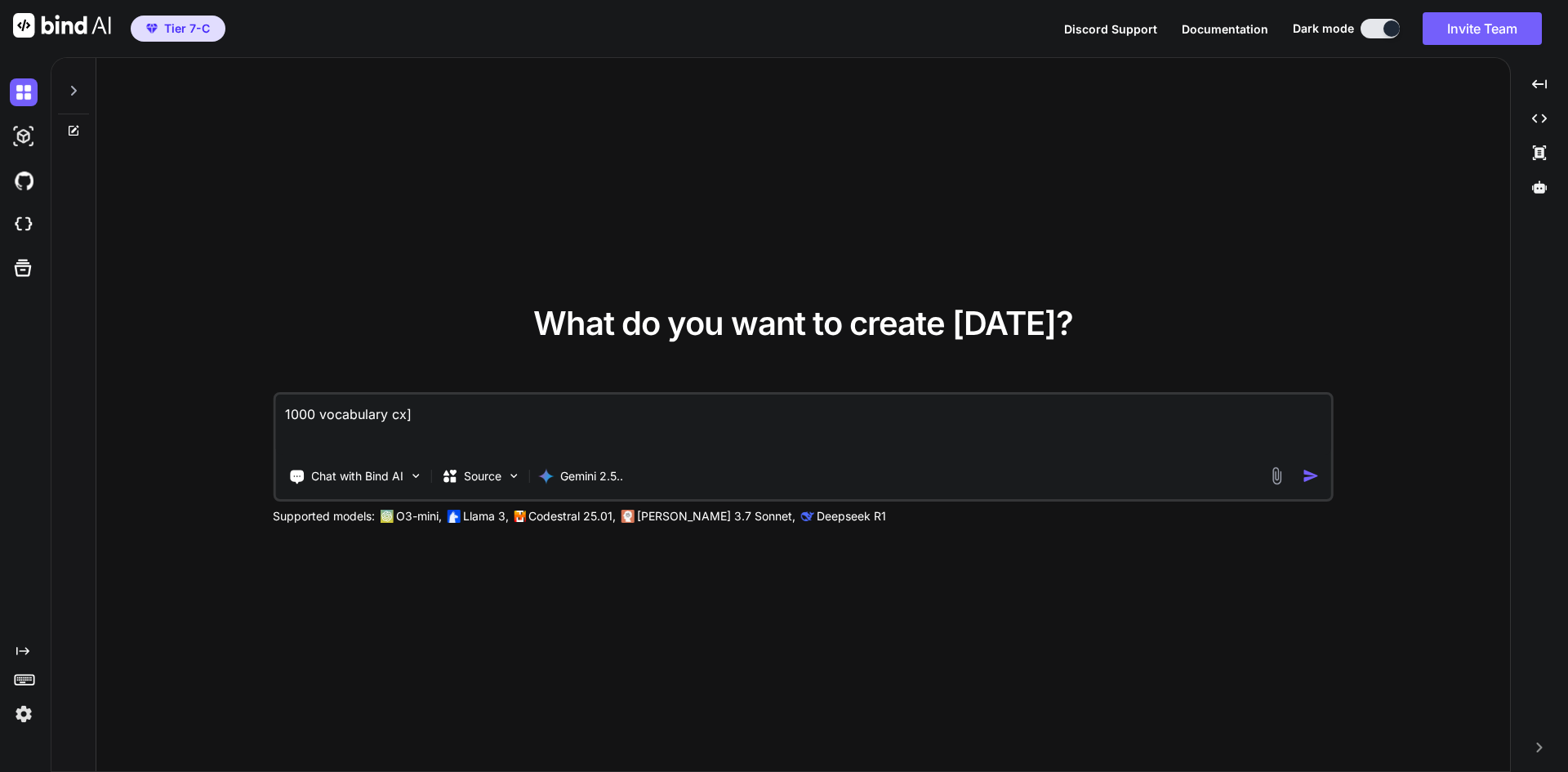
type textarea "x"
type textarea "1000 vocabulary cx]"
type textarea "x"
type textarea "1000 vocabulary cx"
type textarea "x"
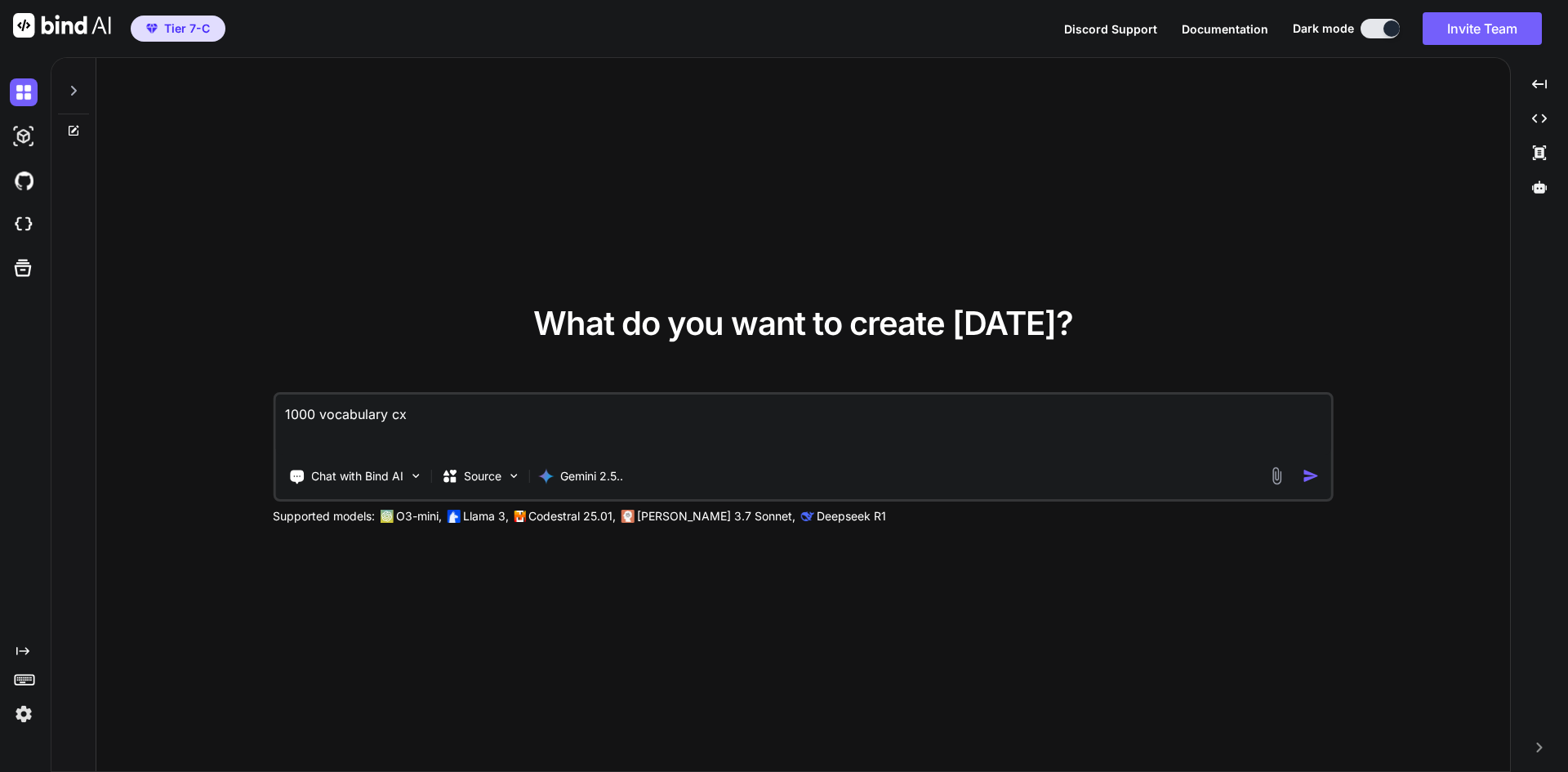
type textarea "1000 vocabulary c"
type textarea "x"
type textarea "1000 vocabulary"
type textarea "x"
type textarea "1000 vocabulary แ"
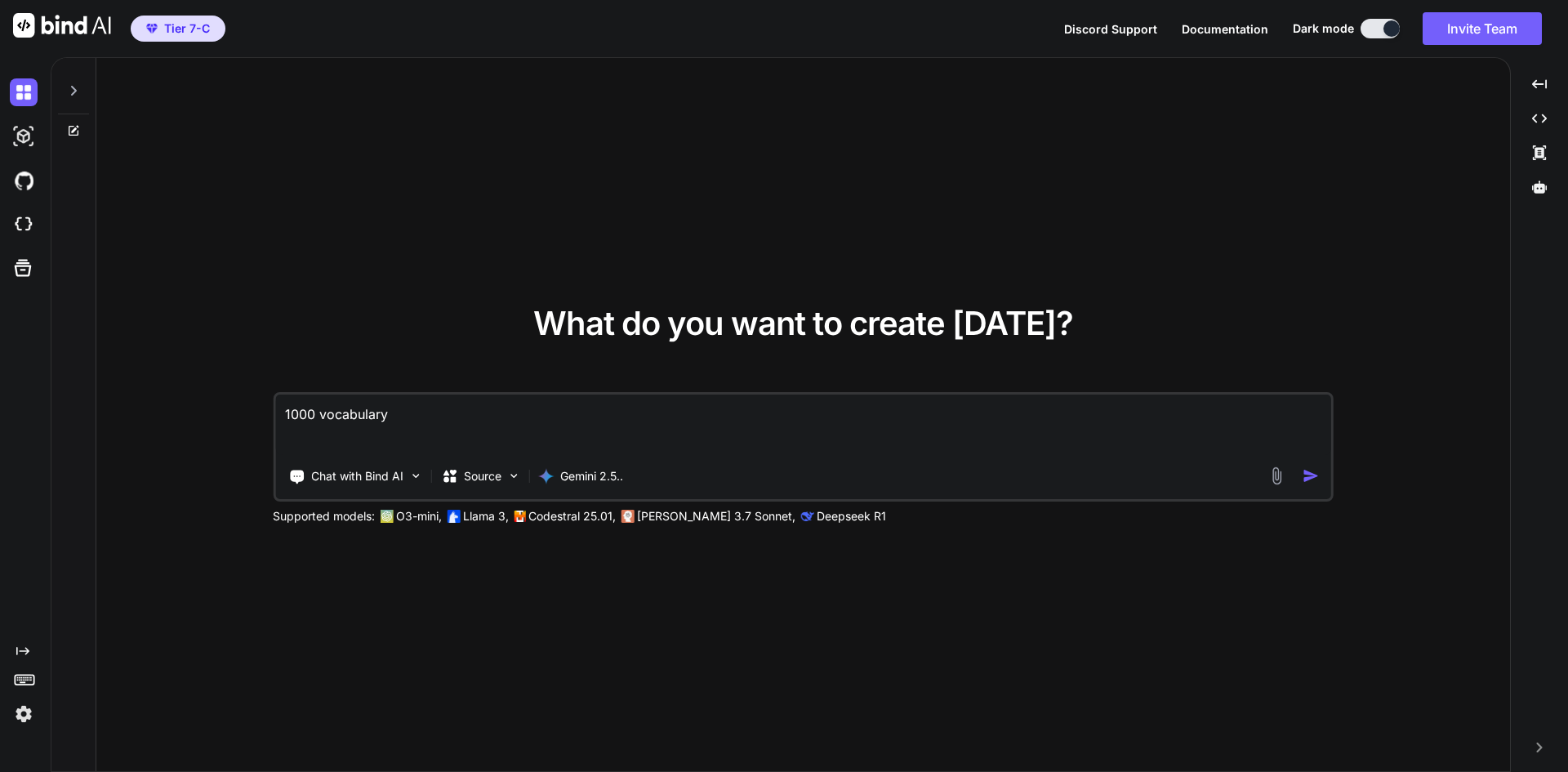
type textarea "x"
type textarea "1000 vocabulary แป"
type textarea "x"
type textarea "1000 vocabulary แปล"
type textarea "x"
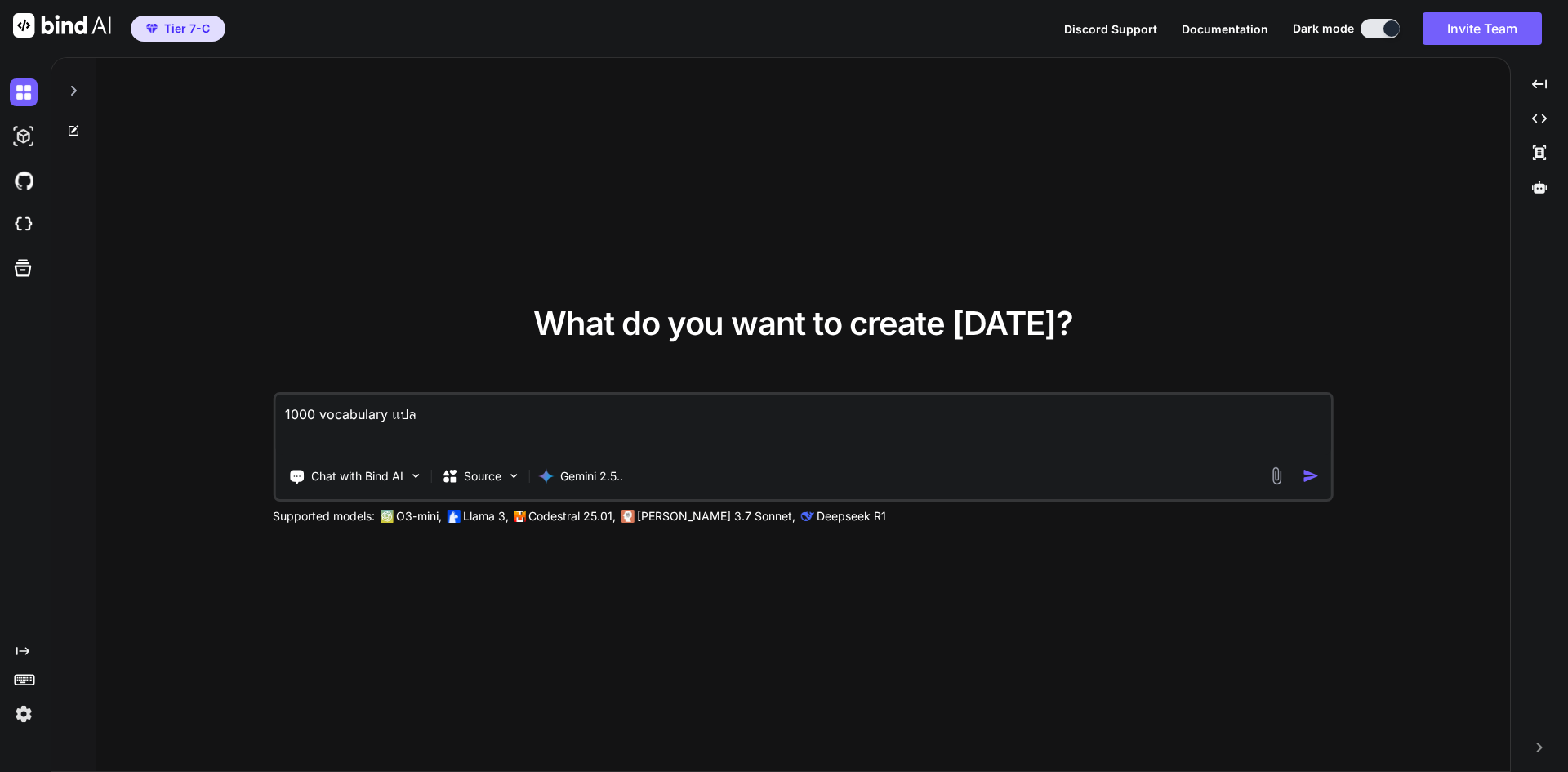
type textarea "1000 vocabulary แปล"
type textarea "x"
type textarea "1000 vocabulary แปล ไ"
type textarea "x"
type textarea "1000 vocabulary แปล ไท"
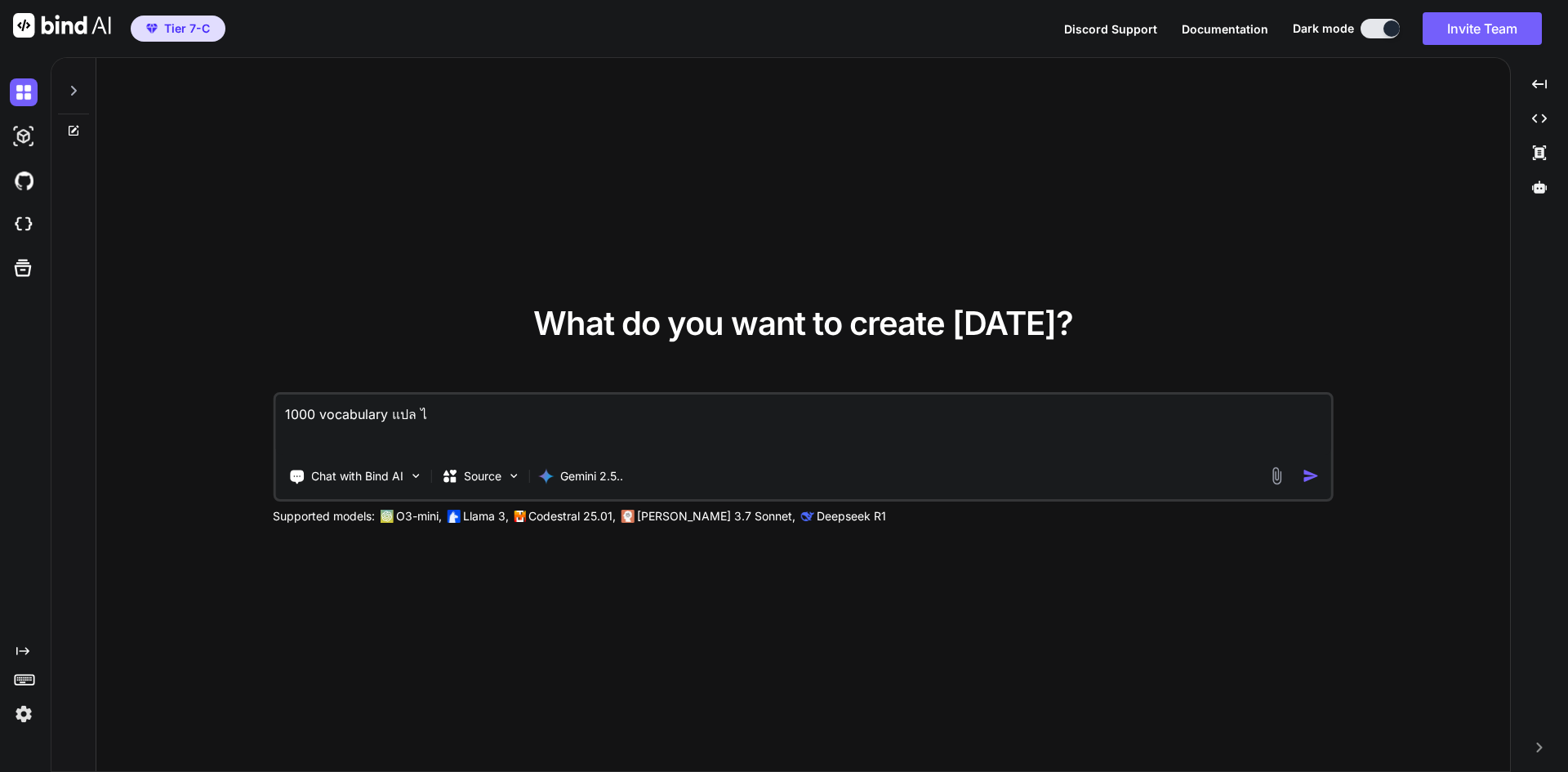
type textarea "x"
type textarea "1000 vocabulary แปล ไทย"
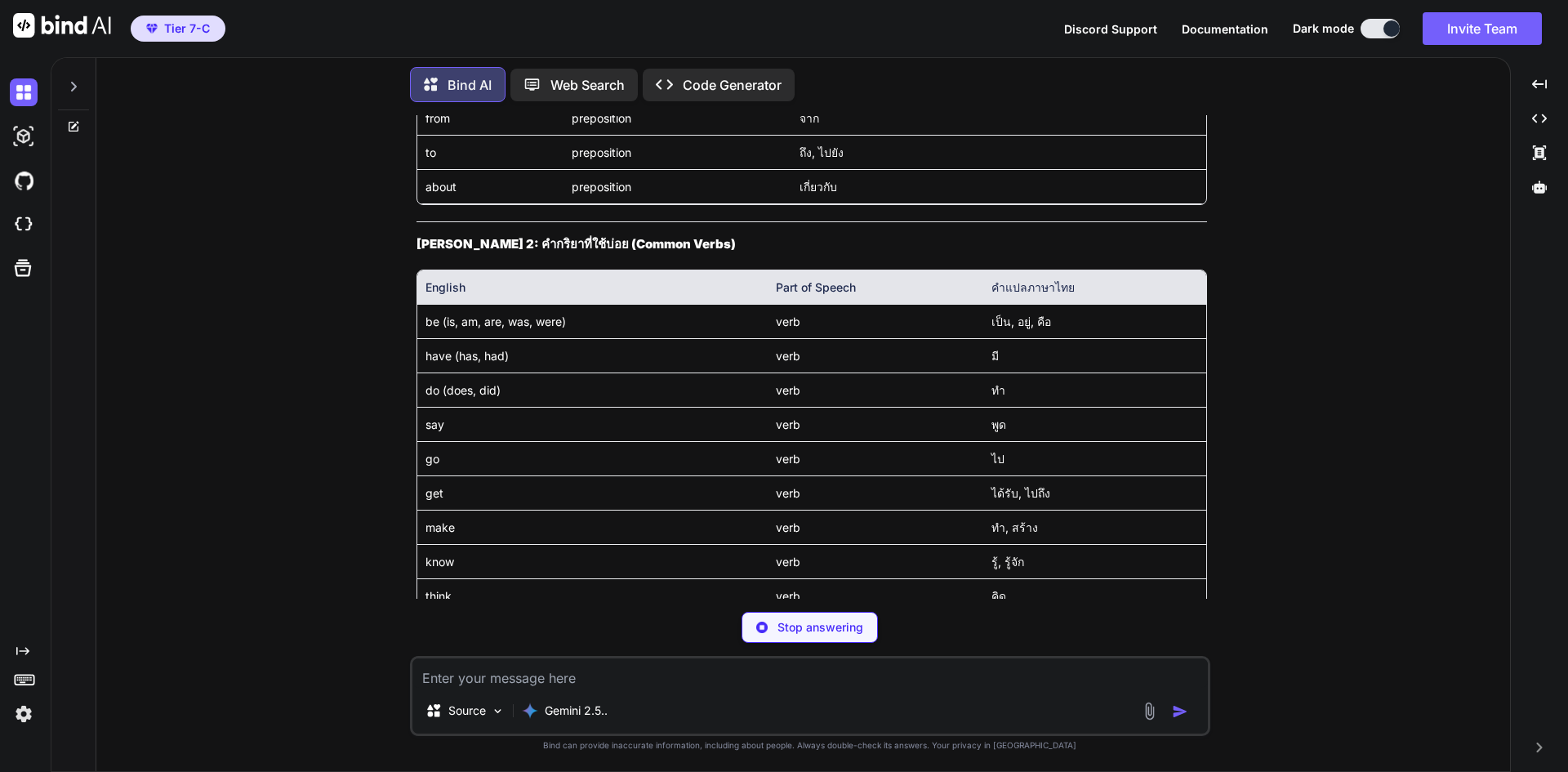
scroll to position [1683, 0]
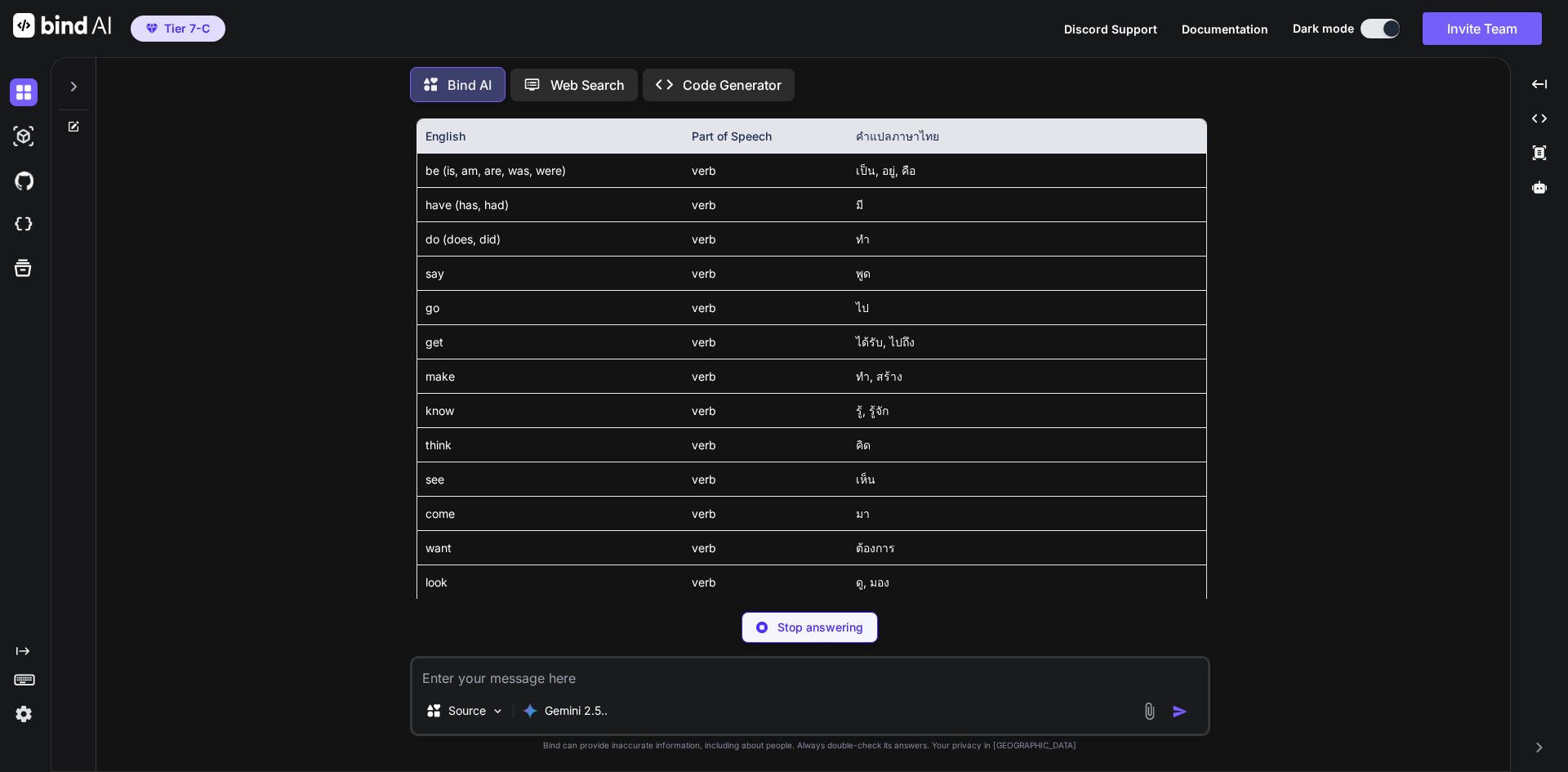
click at [20, 717] on img at bounding box center [23, 713] width 28 height 28
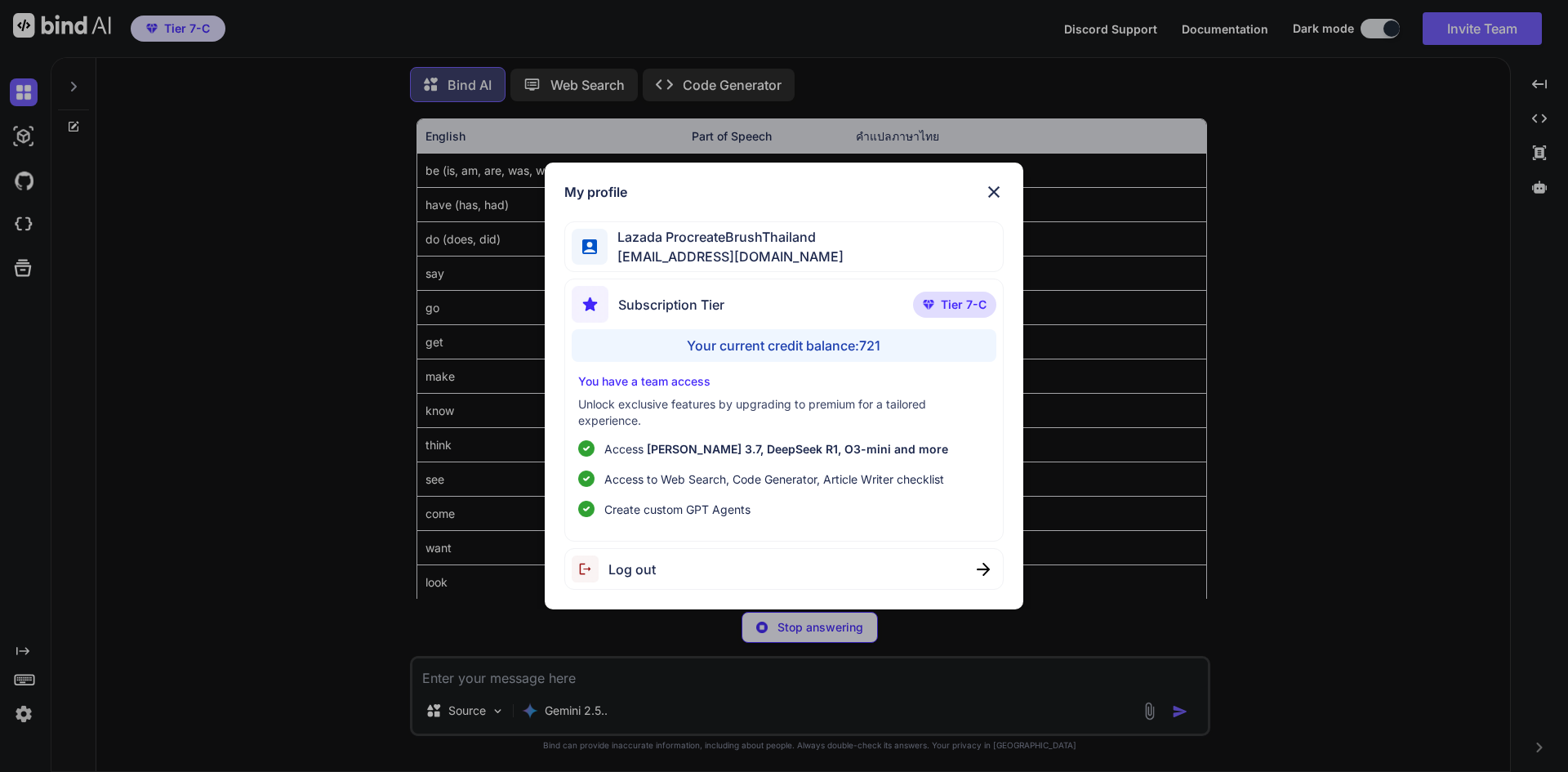
type textarea "x"
click at [999, 182] on img at bounding box center [994, 192] width 20 height 20
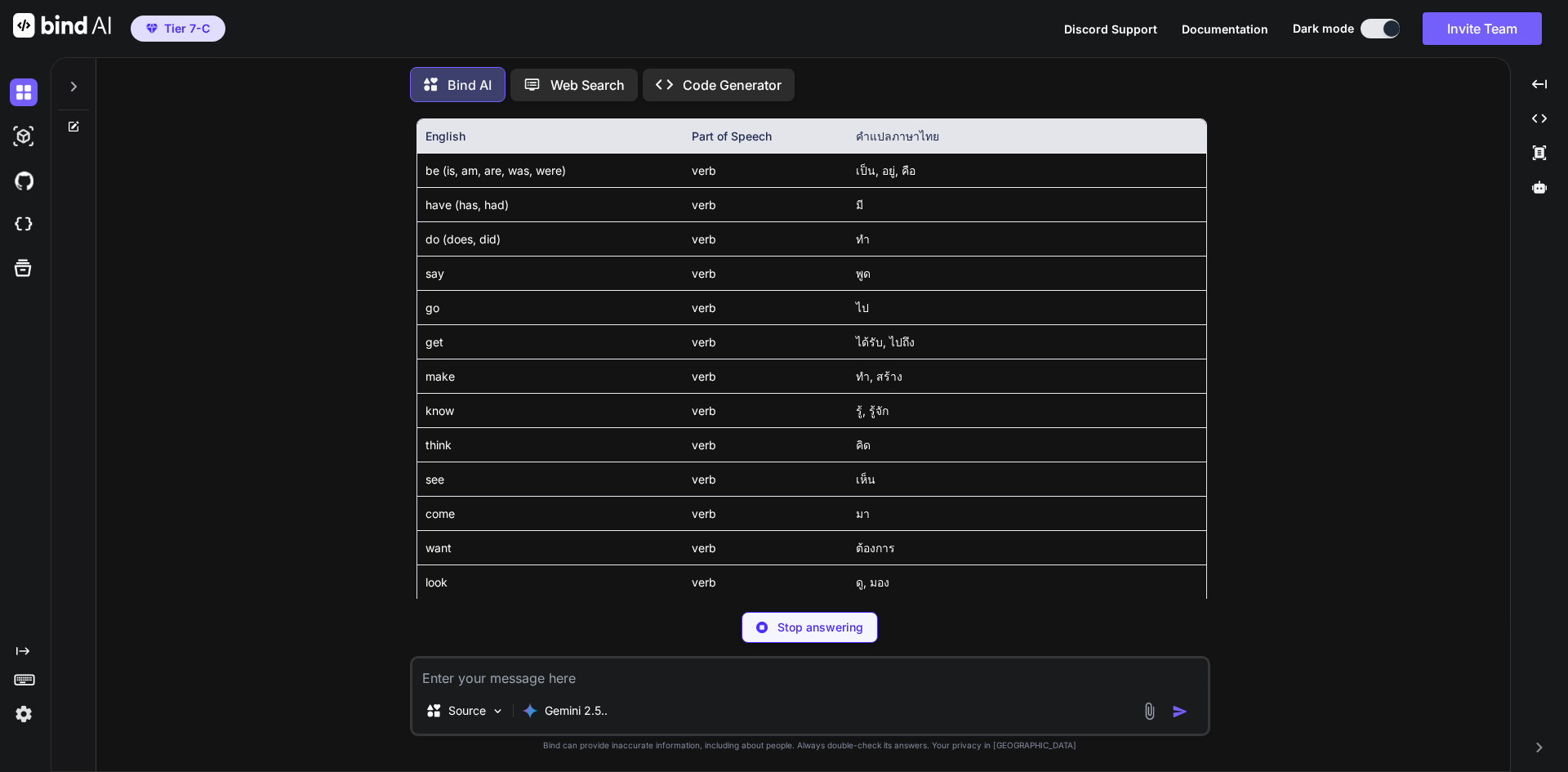
click at [69, 92] on div at bounding box center [73, 82] width 31 height 56
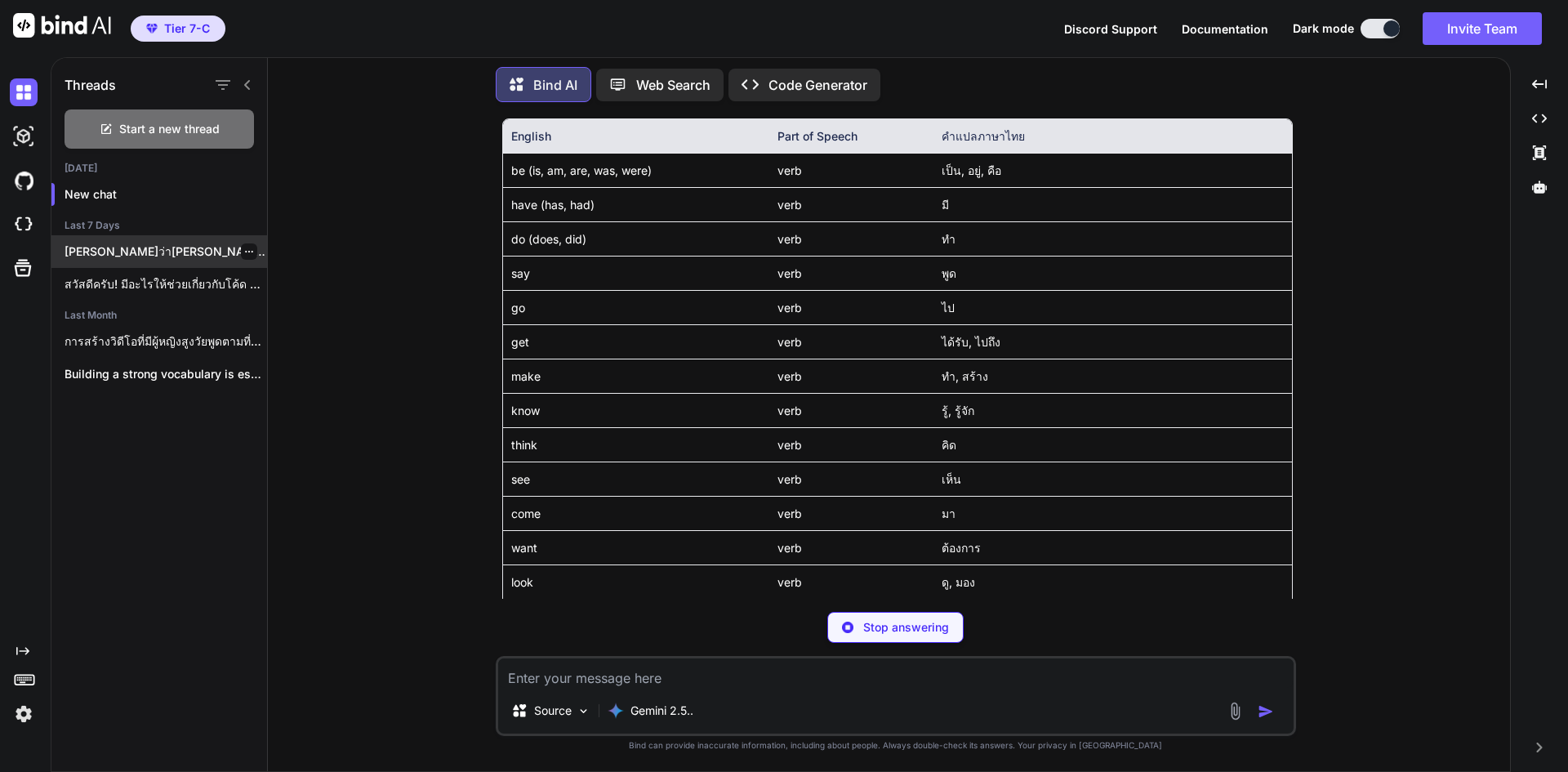
click at [191, 246] on p "ดูเหมือนว่าคุณได้แชร์ลิงก์ไปยังโปรไฟล์ Instagram แต่ฉันไม่สามารถเข้าถึงหรือวิเค…" at bounding box center [166, 251] width 202 height 16
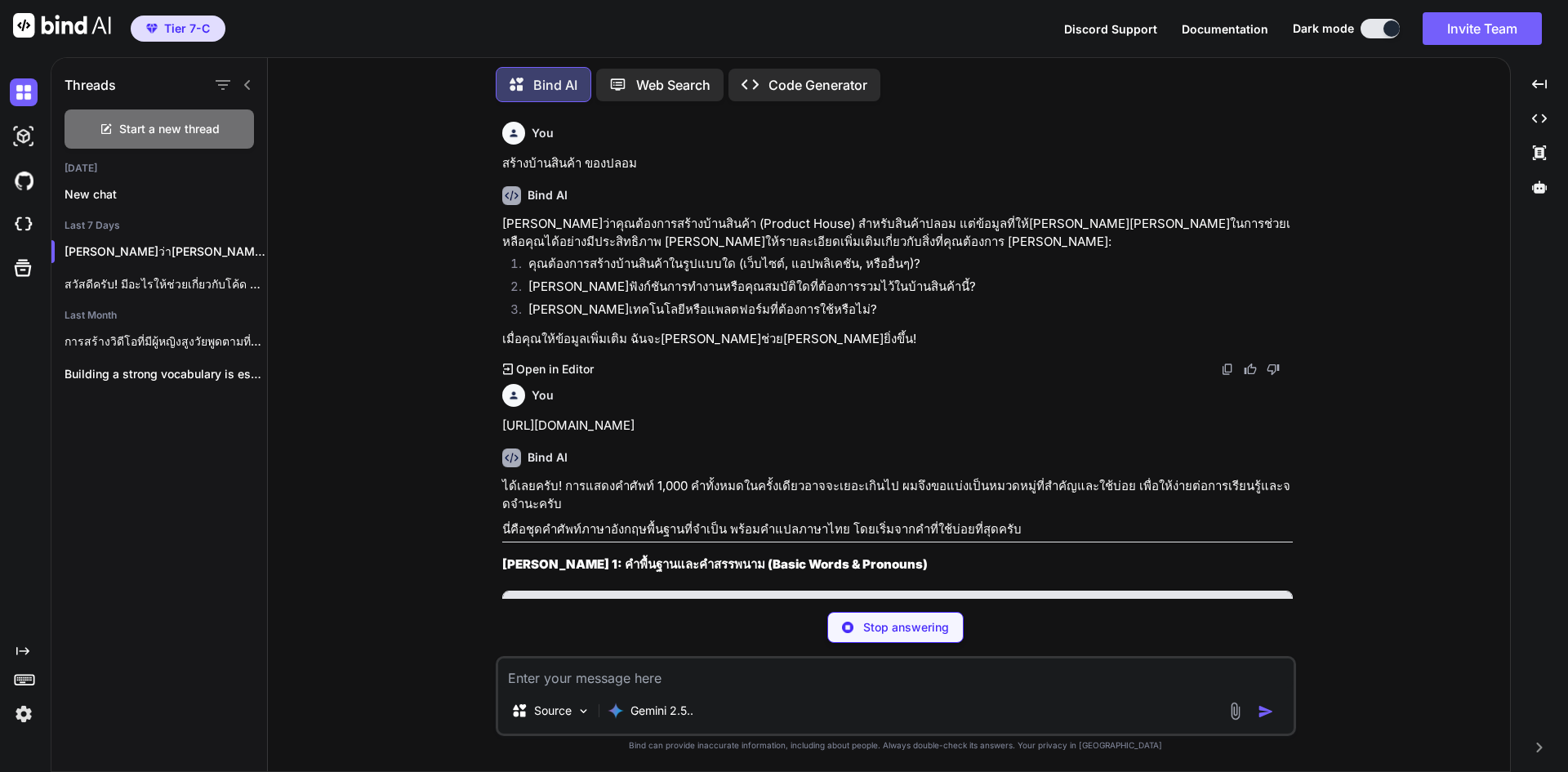
scroll to position [262, 0]
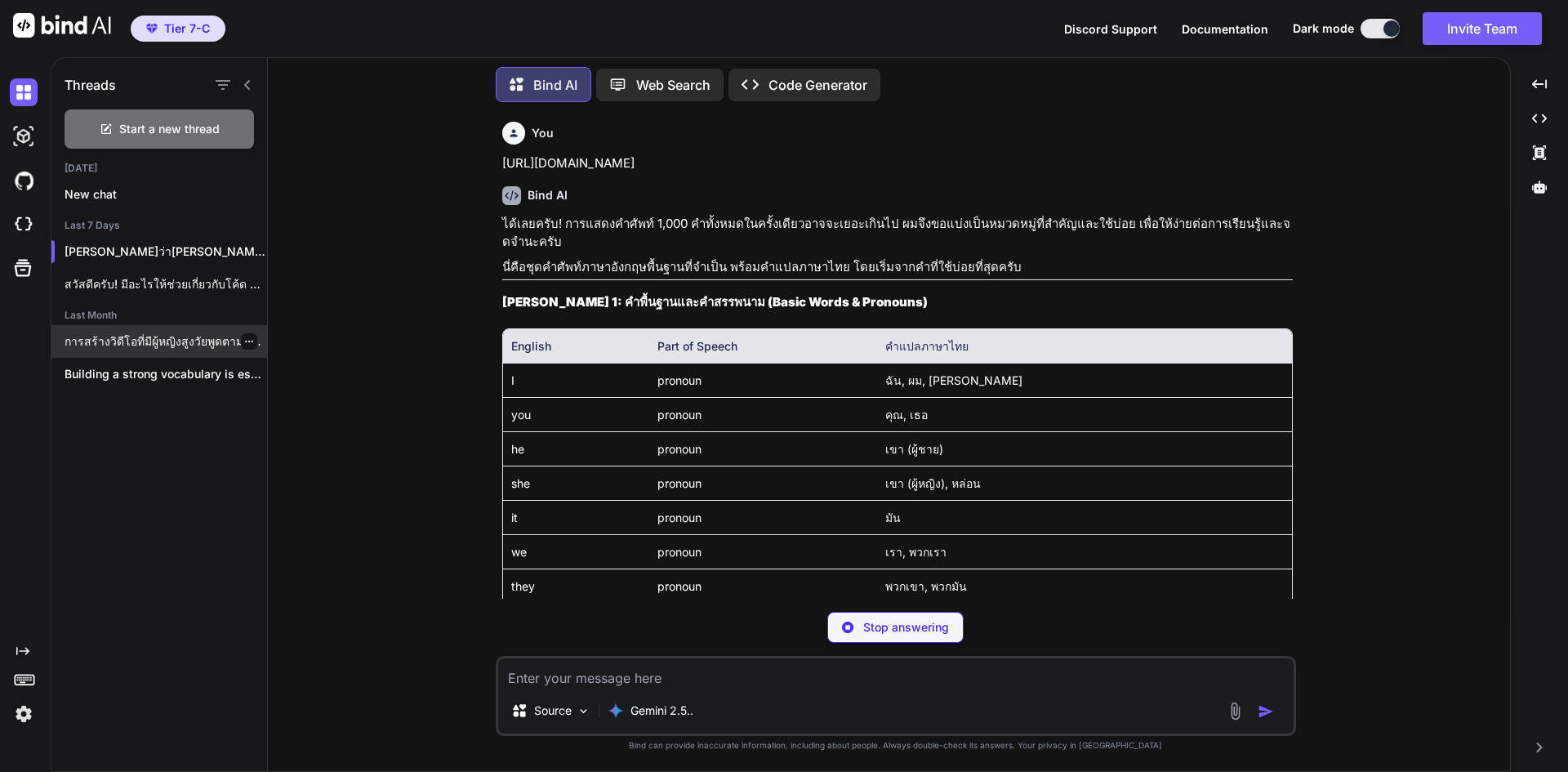
click at [162, 344] on p "การสร้างวิดีโอที่มีผู้หญิงสูงวัยพูดตามที่คุณต้องการนั้นสามารถทำได้หลายวิธี แต่เ…" at bounding box center [166, 341] width 202 height 16
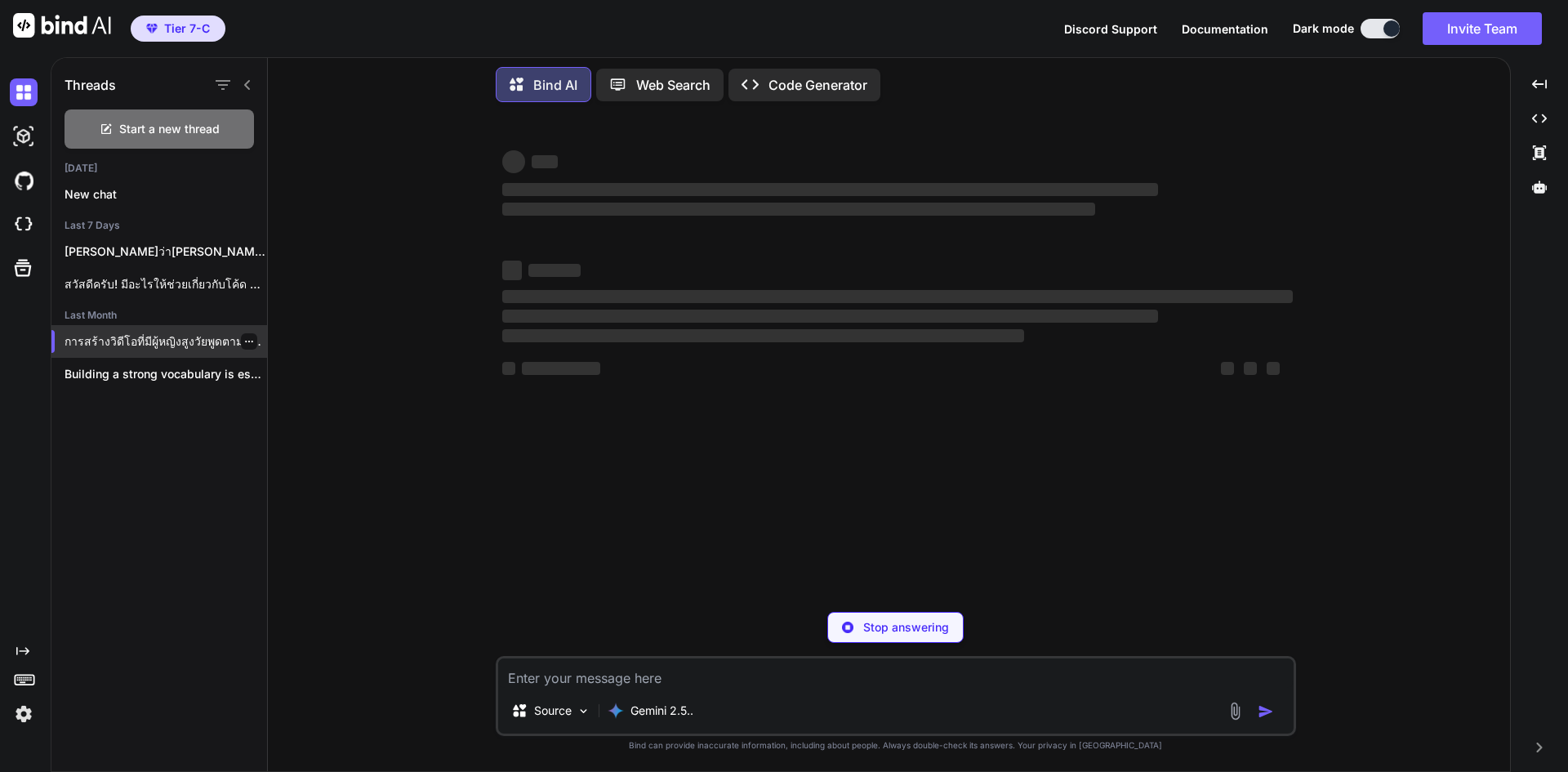
scroll to position [0, 0]
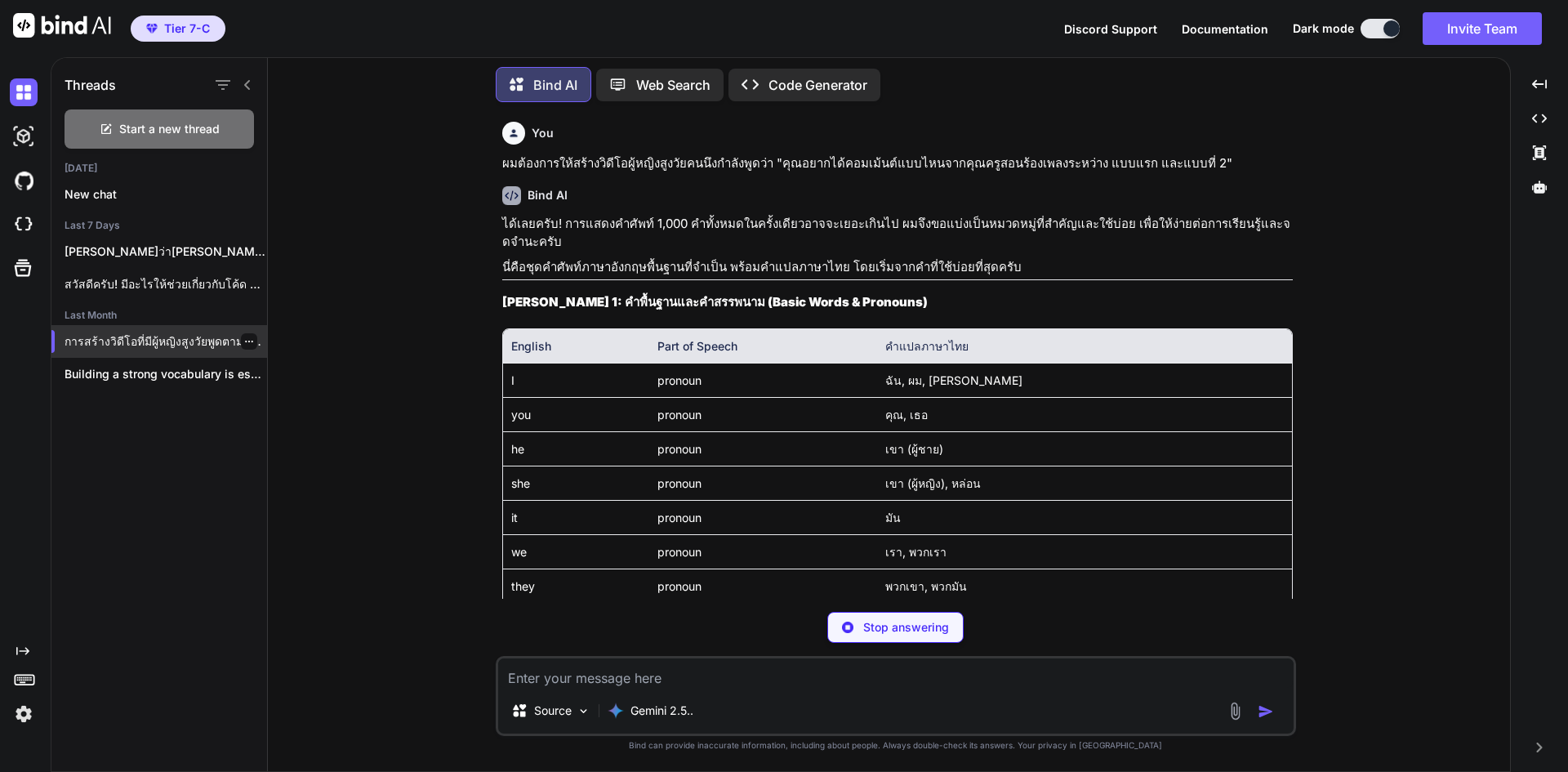
click at [212, 349] on div "การสร้างวิดีโอที่มีผู้หญิงสูงวัยพูดตามที่คุณต้องการนั้นสามารถทำได้หลายวิธี แต่เ…" at bounding box center [159, 341] width 216 height 33
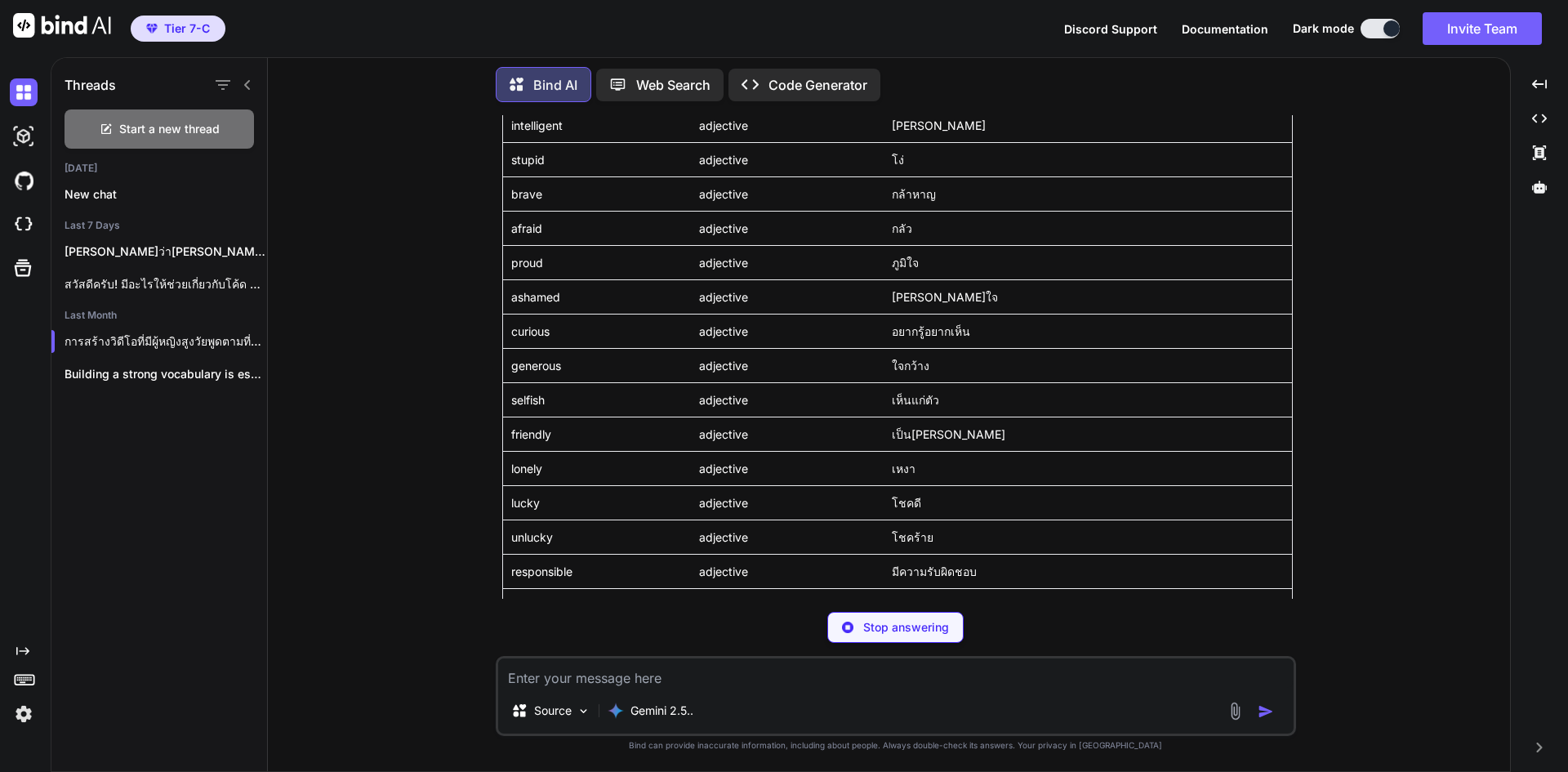
scroll to position [11194, 0]
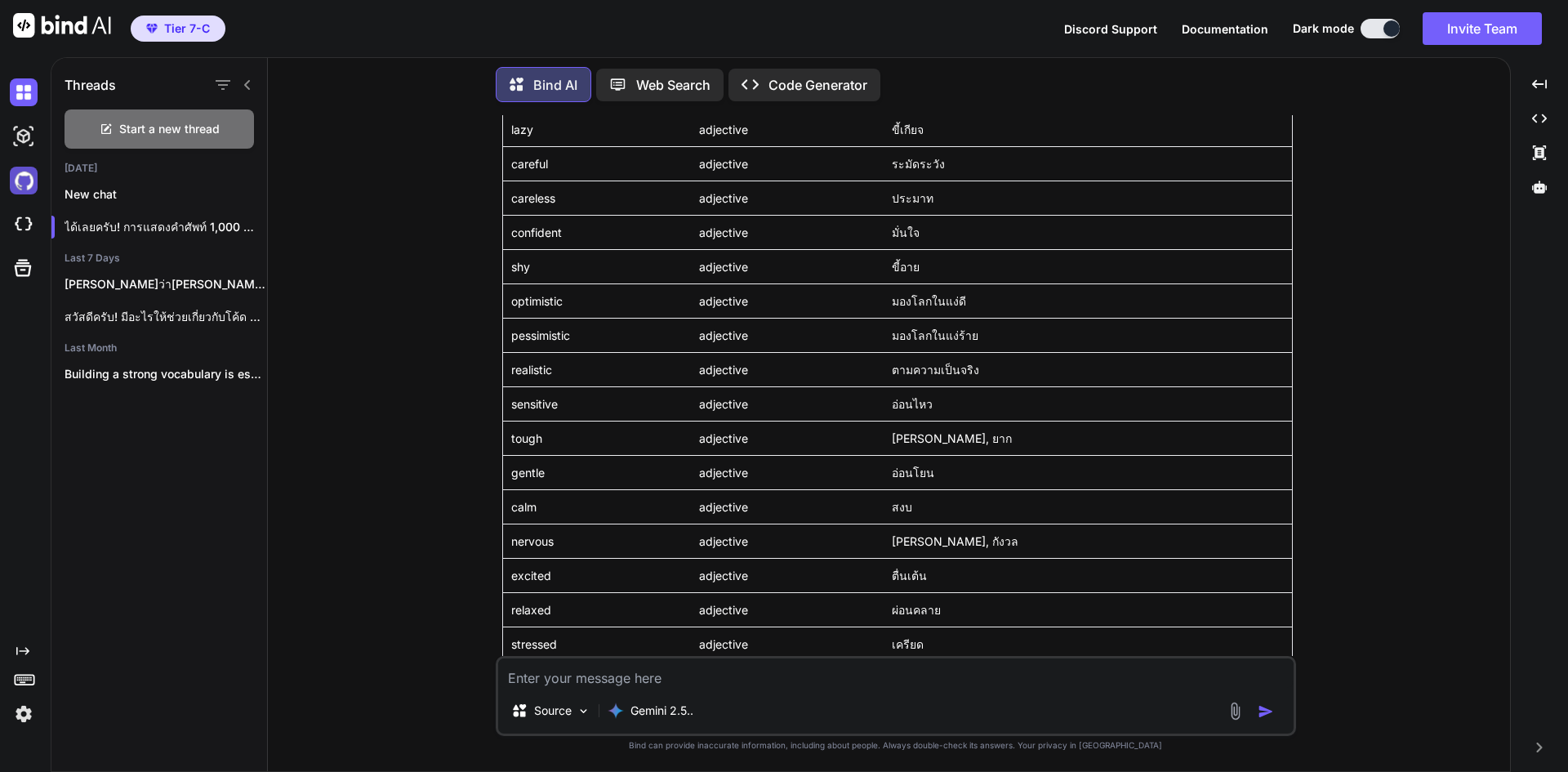
click at [19, 168] on img at bounding box center [23, 180] width 28 height 28
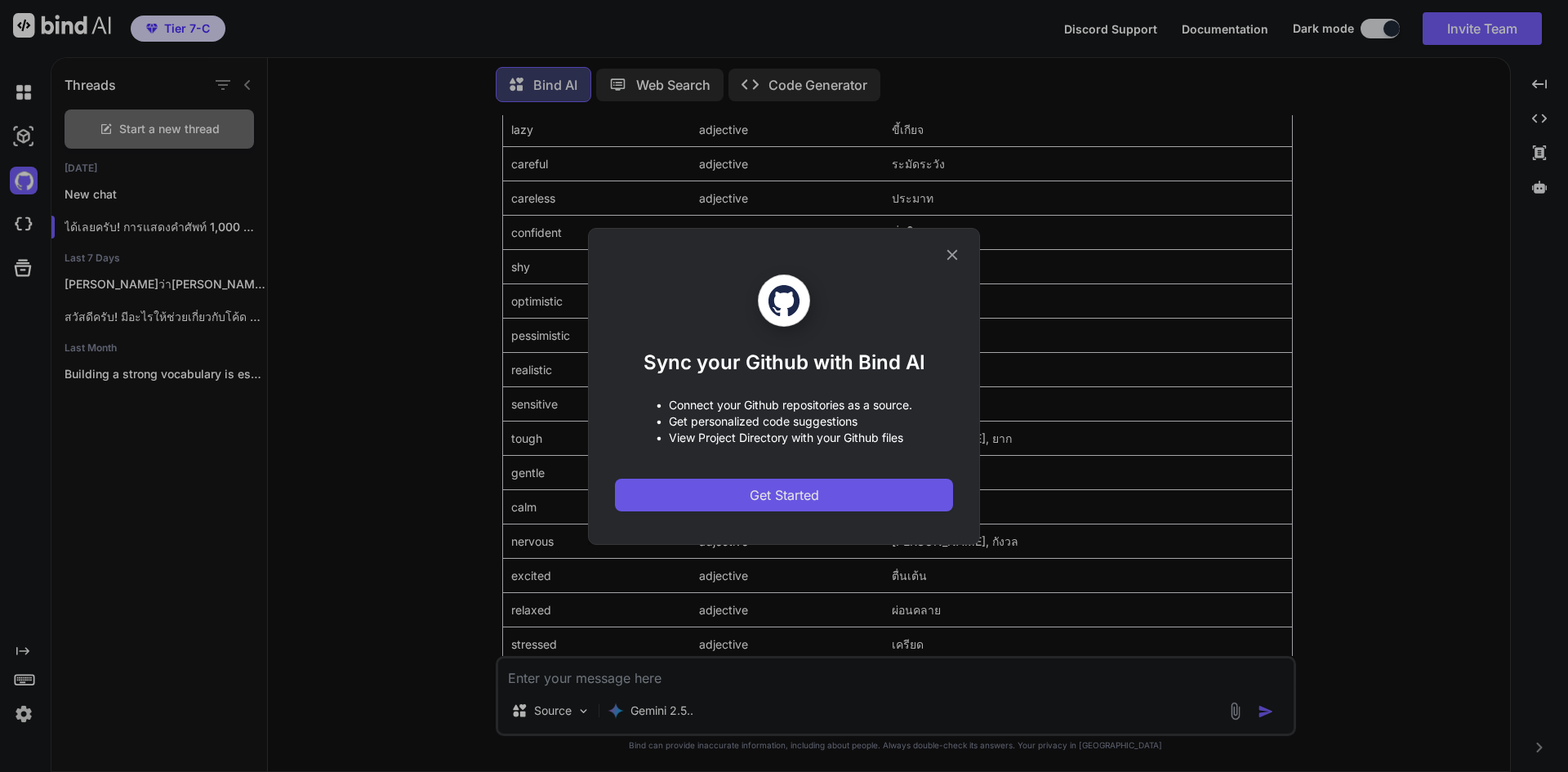
click at [883, 495] on button "Get Started" at bounding box center [784, 495] width 338 height 33
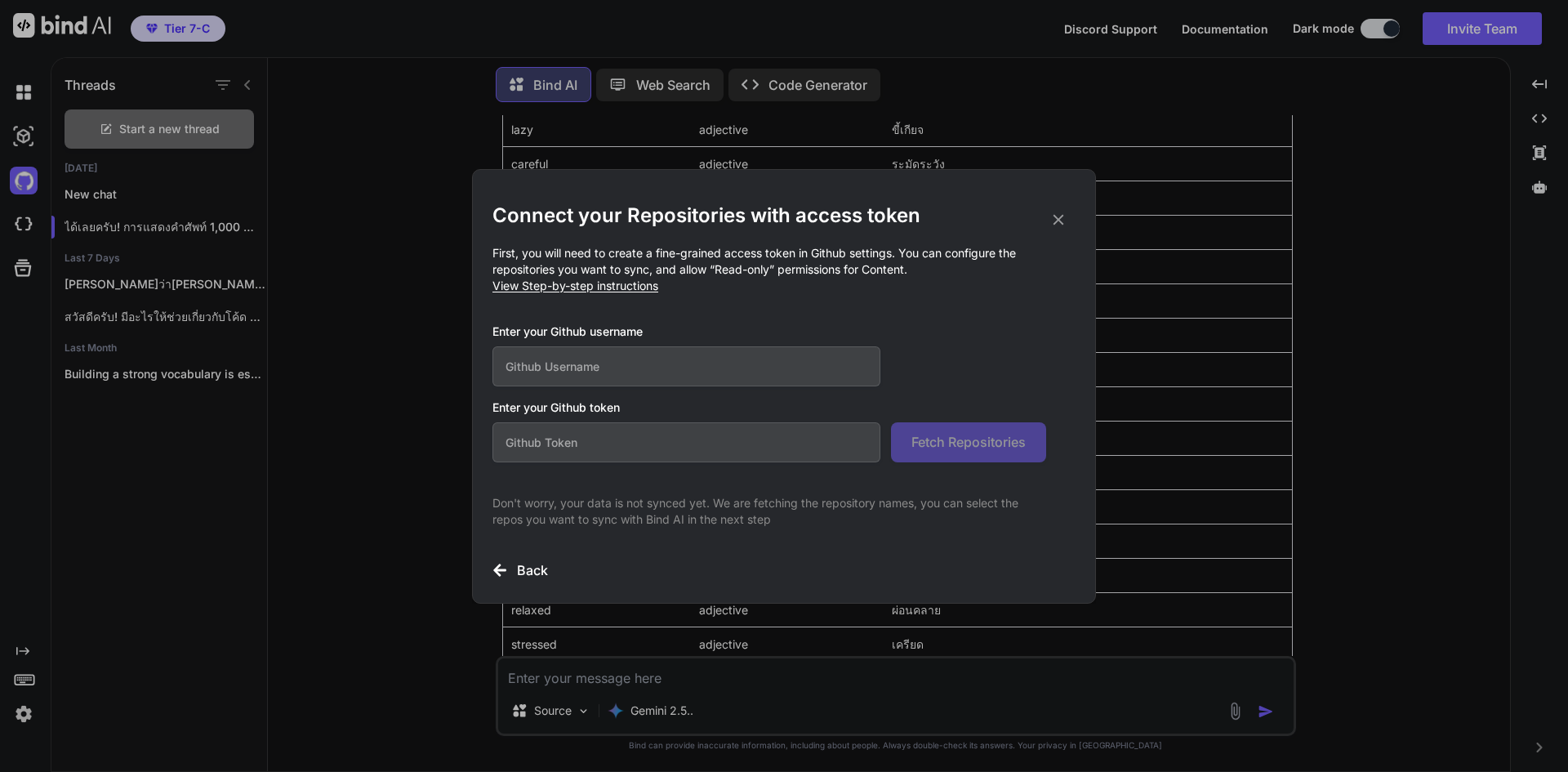
click at [707, 368] on input "text" at bounding box center [686, 366] width 388 height 40
click at [1059, 213] on icon at bounding box center [1058, 219] width 18 height 18
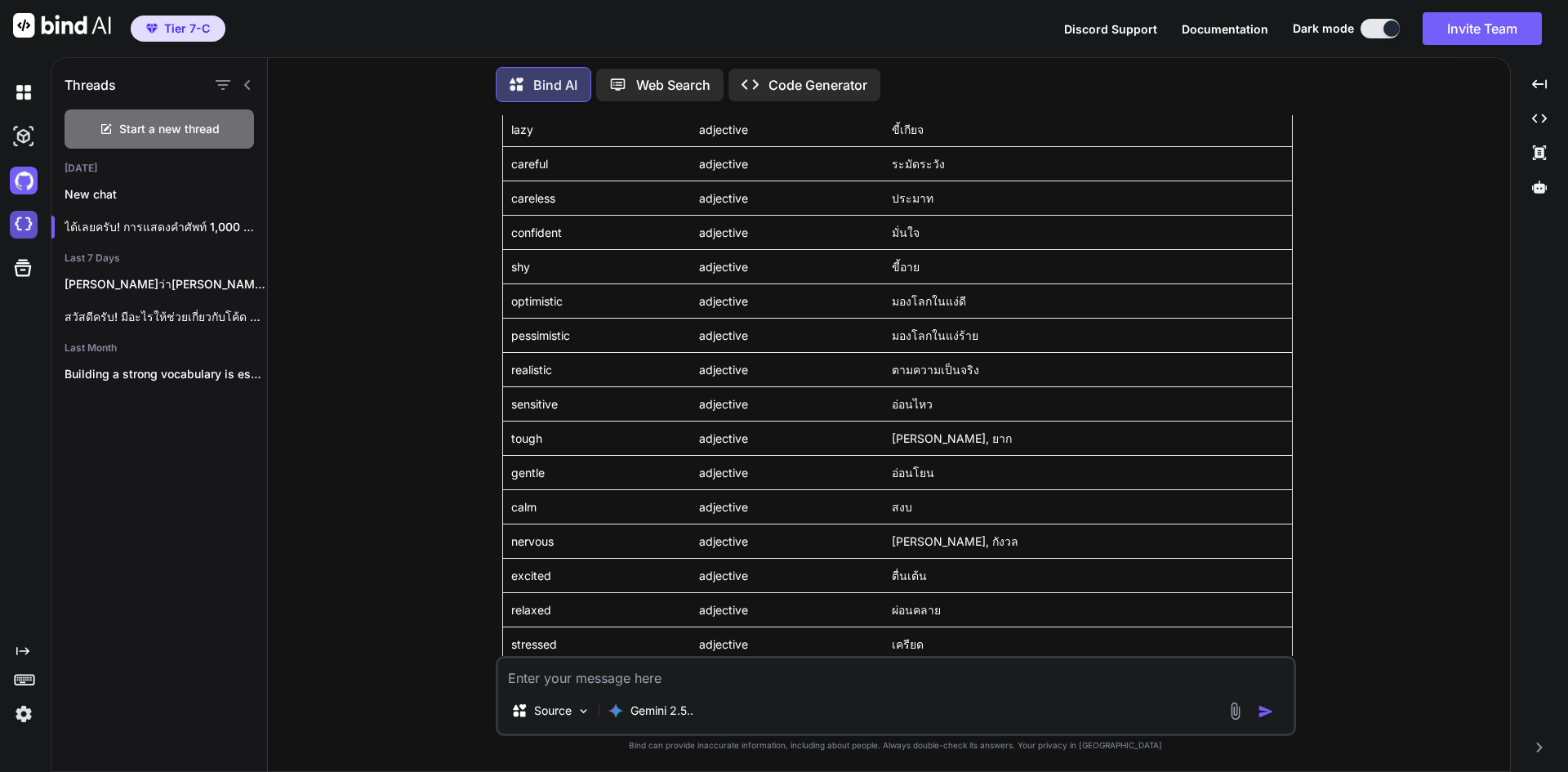
click at [34, 230] on img at bounding box center [23, 224] width 28 height 28
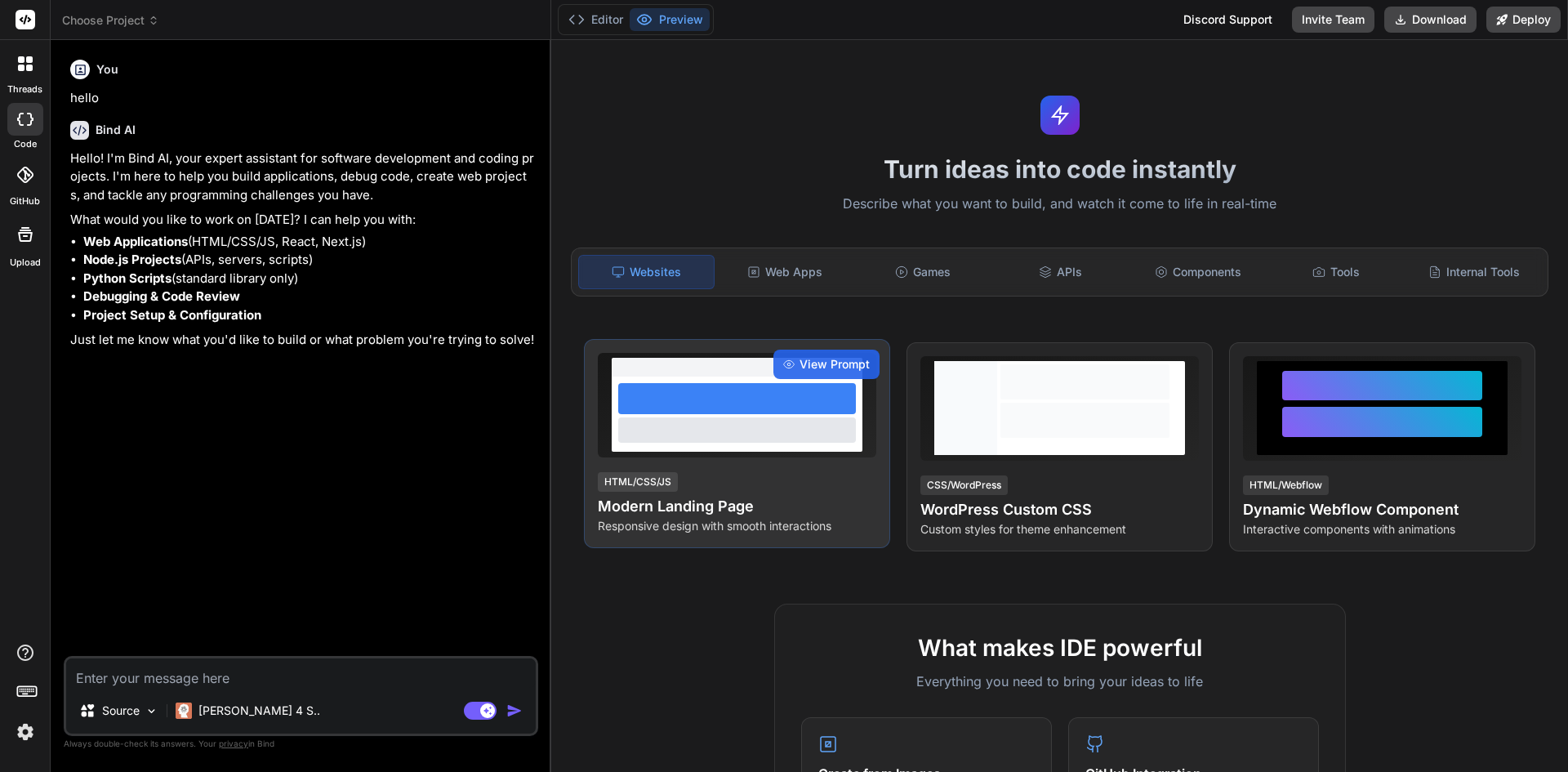
type textarea "x"
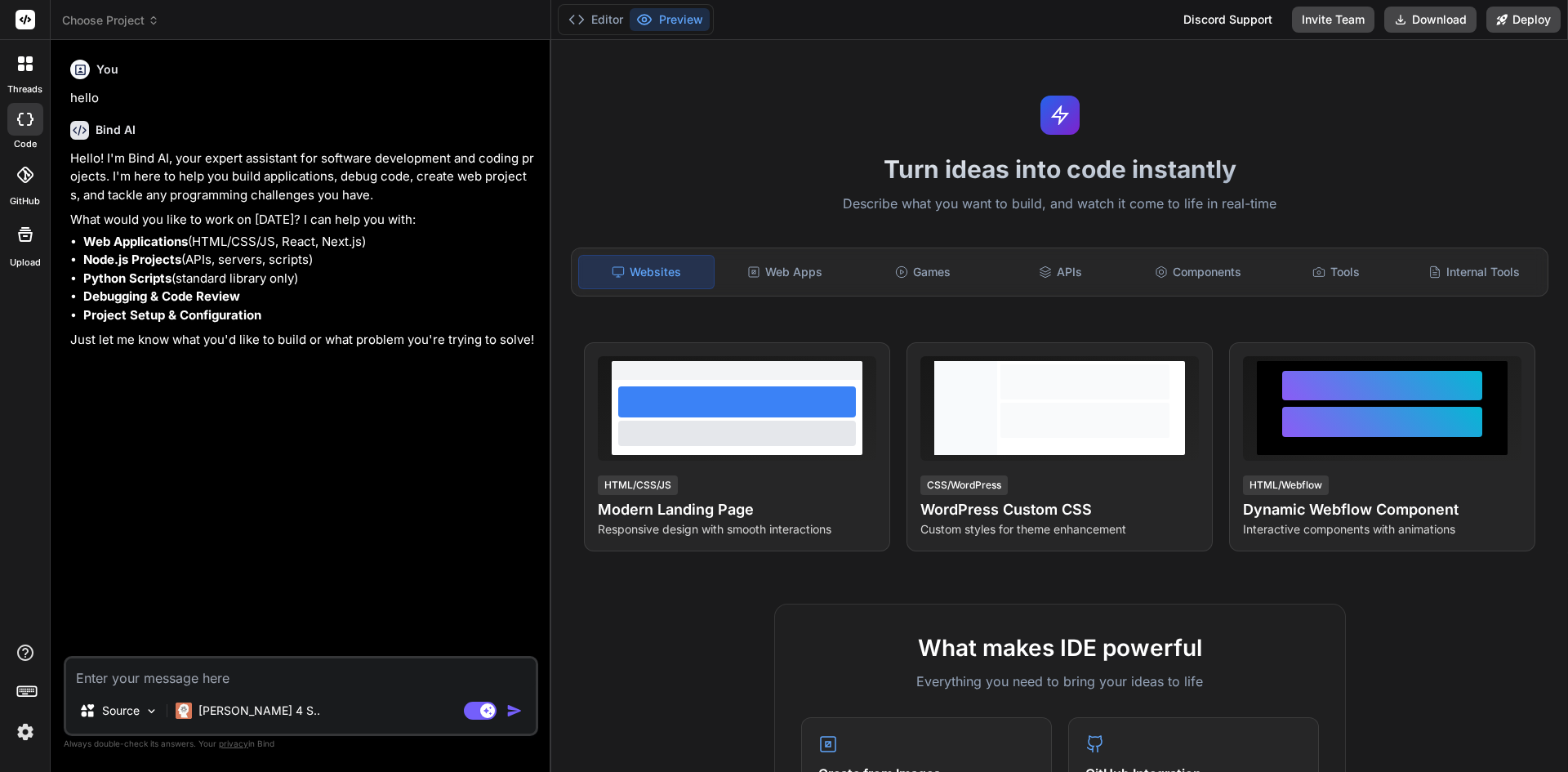
click at [25, 734] on img at bounding box center [25, 731] width 28 height 28
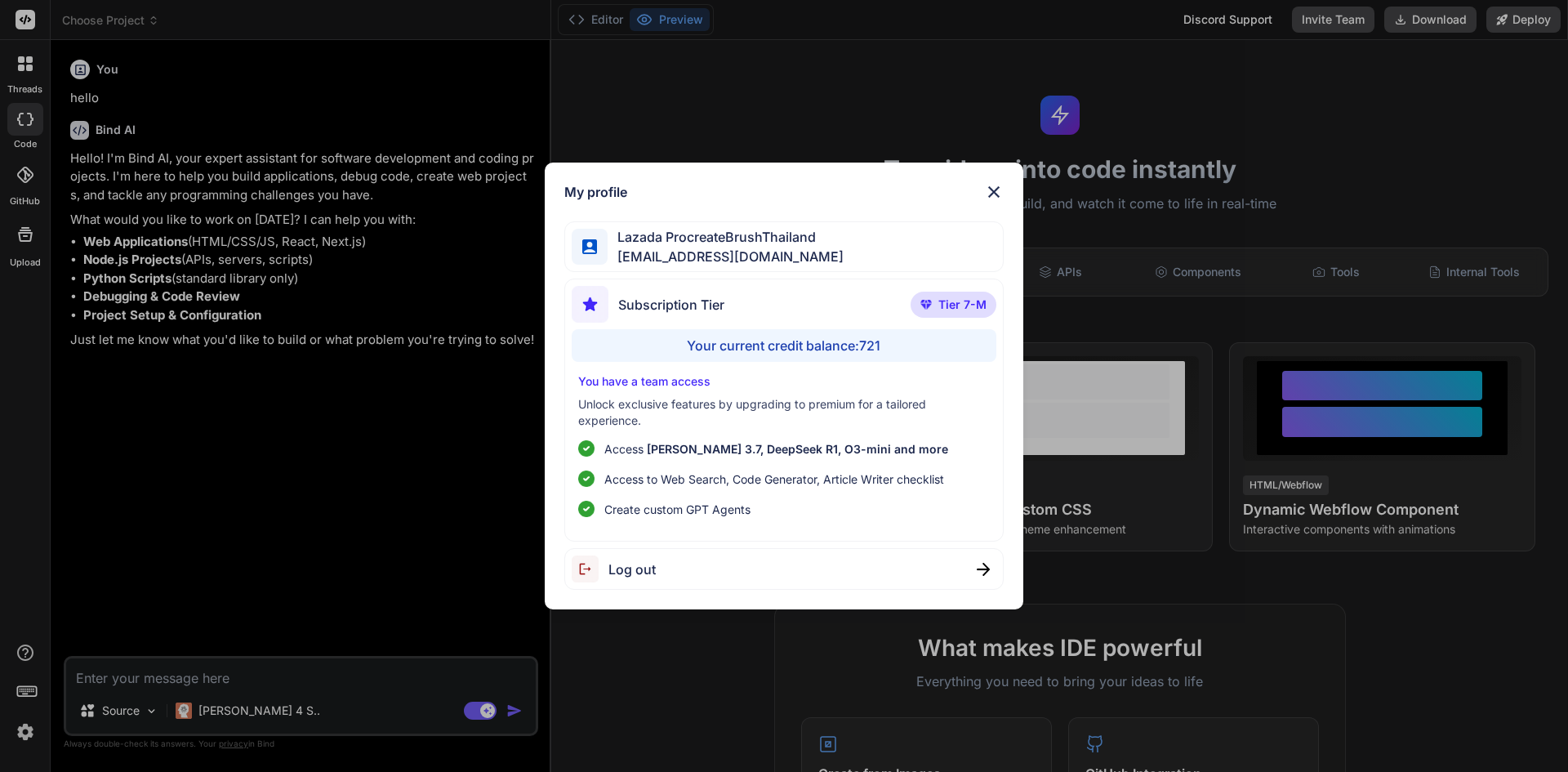
click at [201, 584] on div "My profile Lazada ProcreateBrushThailand lazadaprocreatebrushthailand-1@berryma…" at bounding box center [784, 386] width 1568 height 772
